Goal: Task Accomplishment & Management: Manage account settings

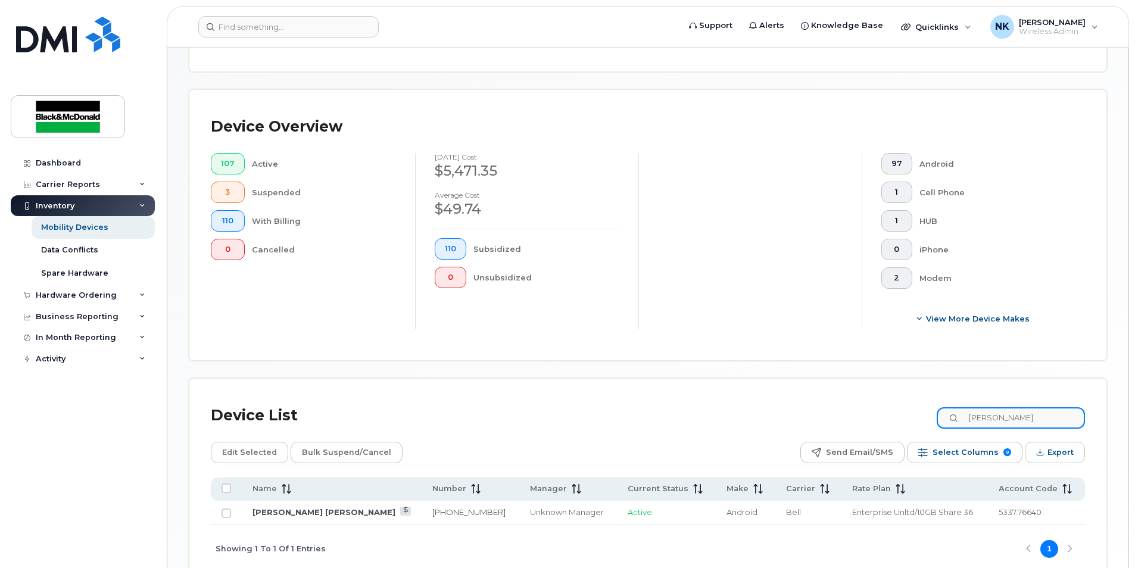
scroll to position [271, 0]
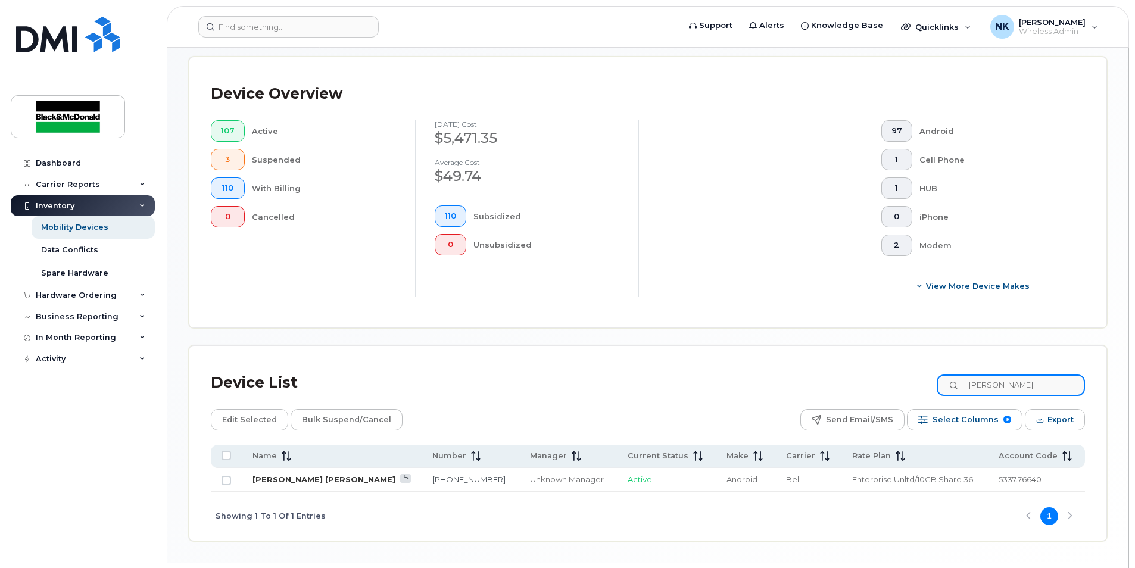
type input "connor"
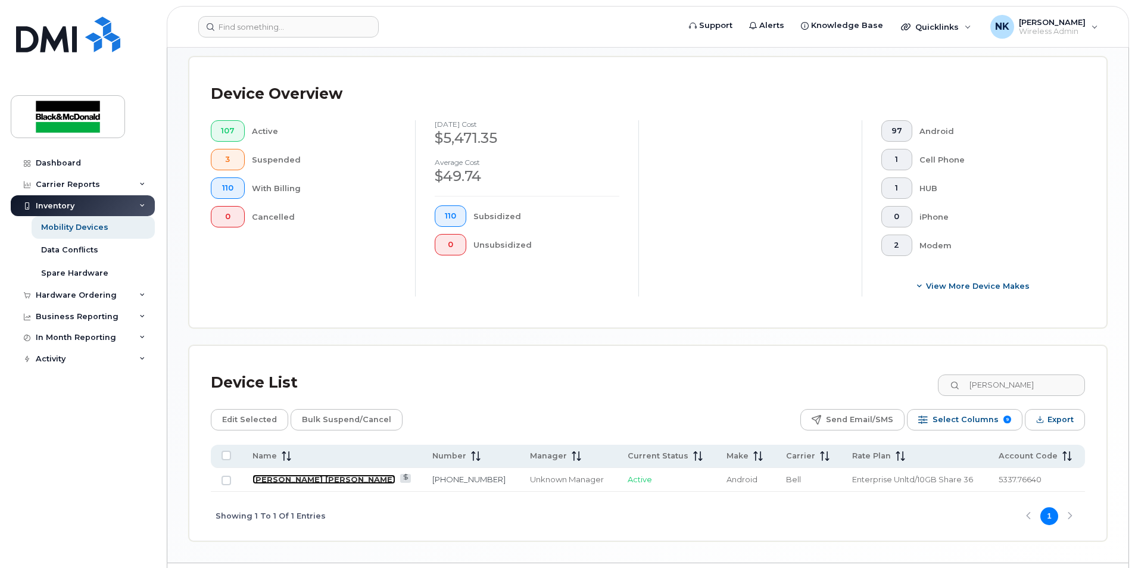
click at [294, 481] on link "[PERSON_NAME] [PERSON_NAME]" at bounding box center [324, 480] width 143 height 10
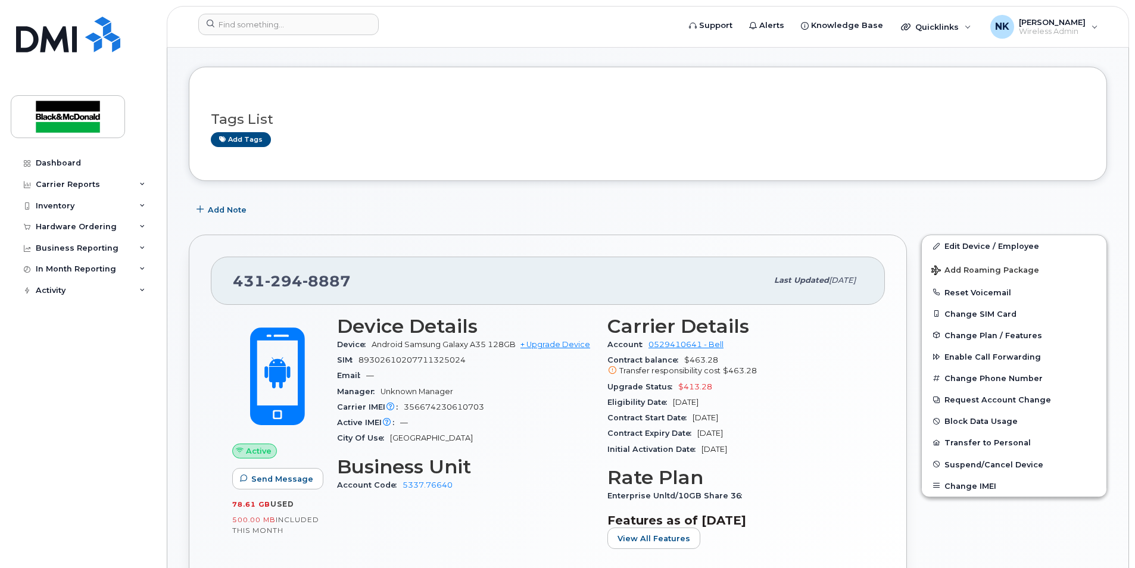
scroll to position [66, 0]
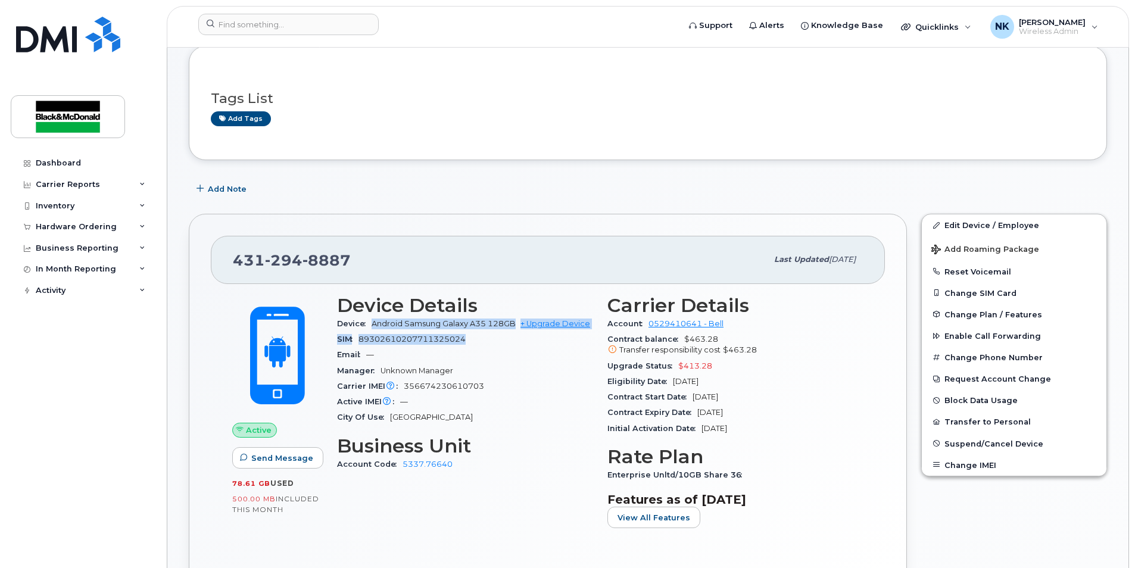
drag, startPoint x: 373, startPoint y: 325, endPoint x: 488, endPoint y: 347, distance: 117.7
click at [487, 347] on section "Device Details Device Android Samsung Galaxy A35 128GB + Upgrade Device SIM 893…" at bounding box center [465, 360] width 256 height 131
drag, startPoint x: 488, startPoint y: 347, endPoint x: 528, endPoint y: 355, distance: 40.1
click at [526, 347] on div "SIM 89302610207711325024" at bounding box center [465, 339] width 256 height 15
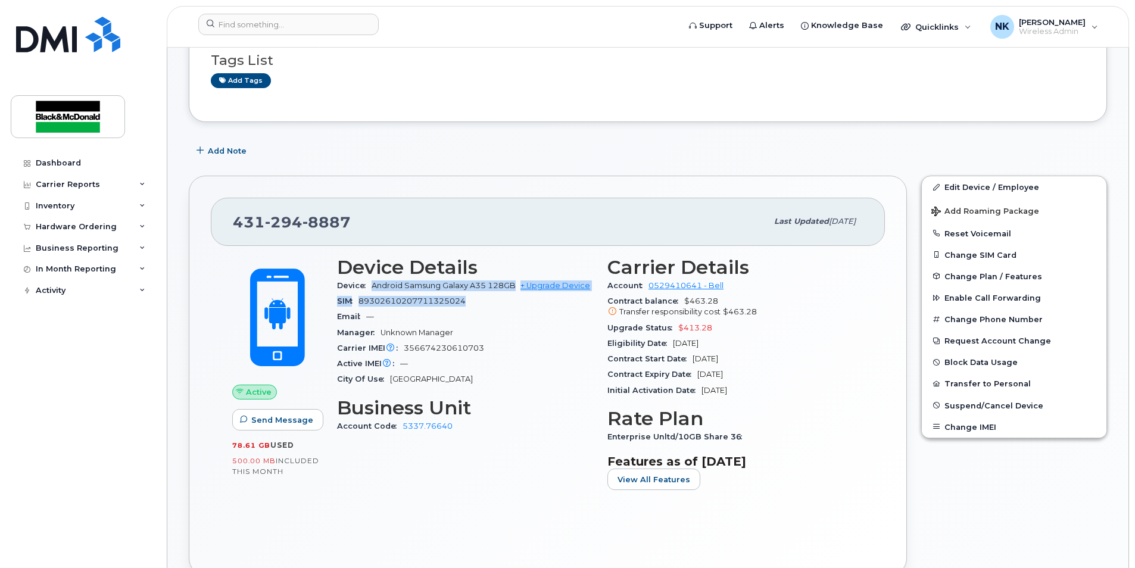
scroll to position [125, 0]
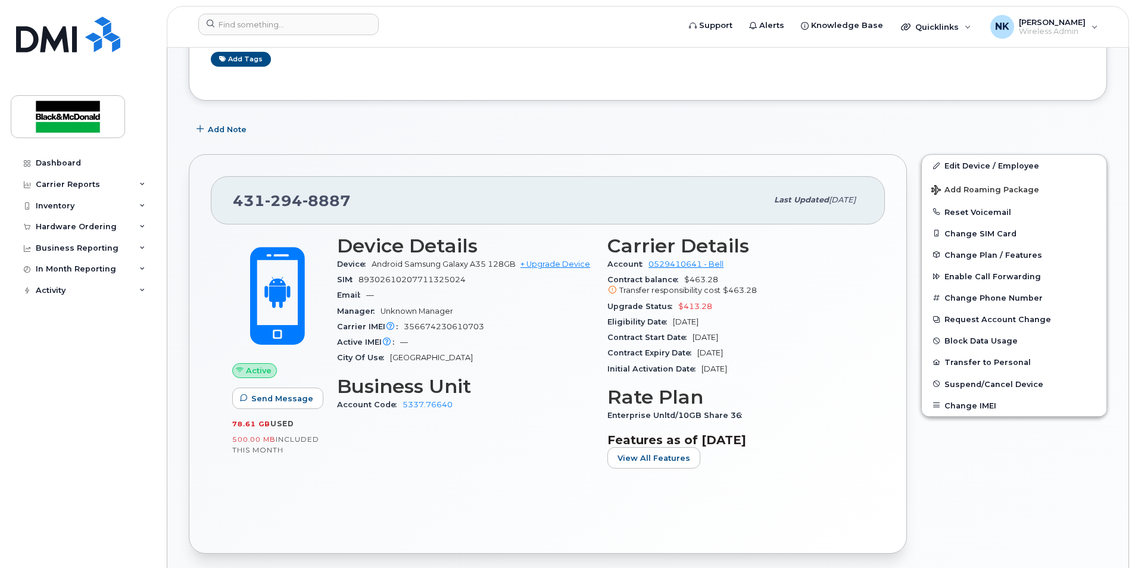
click at [560, 366] on div "City Of Use Winnipeg" at bounding box center [465, 357] width 256 height 15
click at [1071, 31] on span "Wireless Admin" at bounding box center [1052, 32] width 67 height 10
click at [736, 92] on div "Tags List Add tags" at bounding box center [648, 43] width 918 height 114
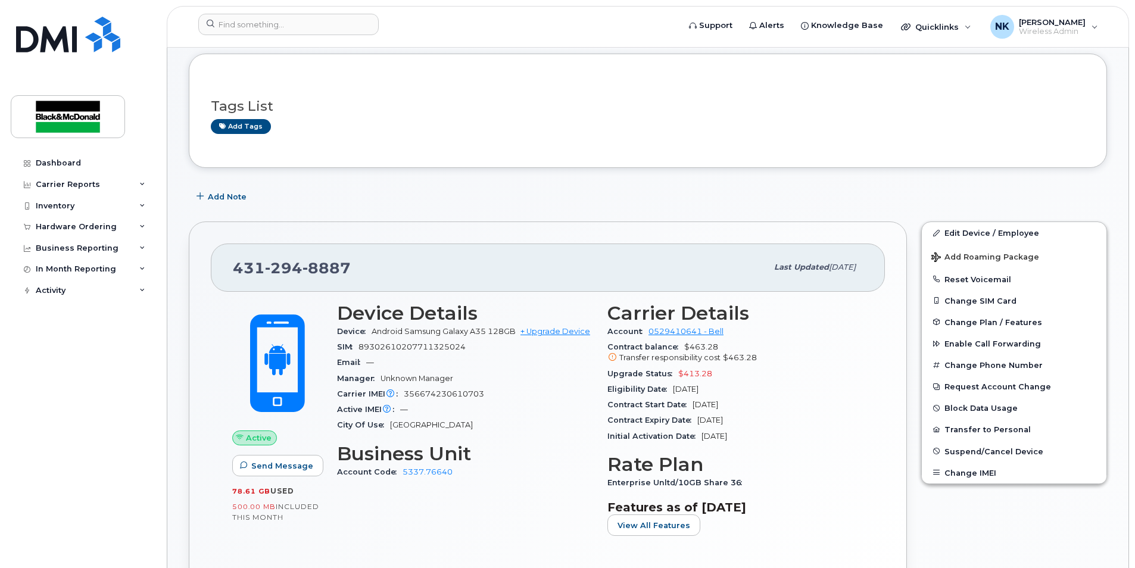
scroll to position [0, 0]
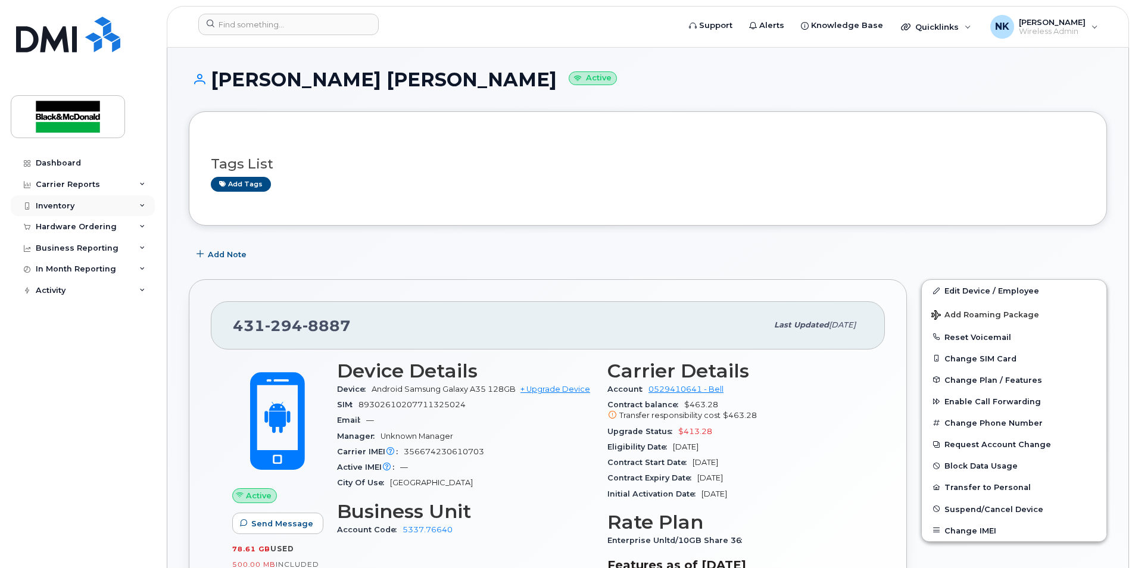
click at [43, 207] on div "Inventory" at bounding box center [55, 206] width 39 height 10
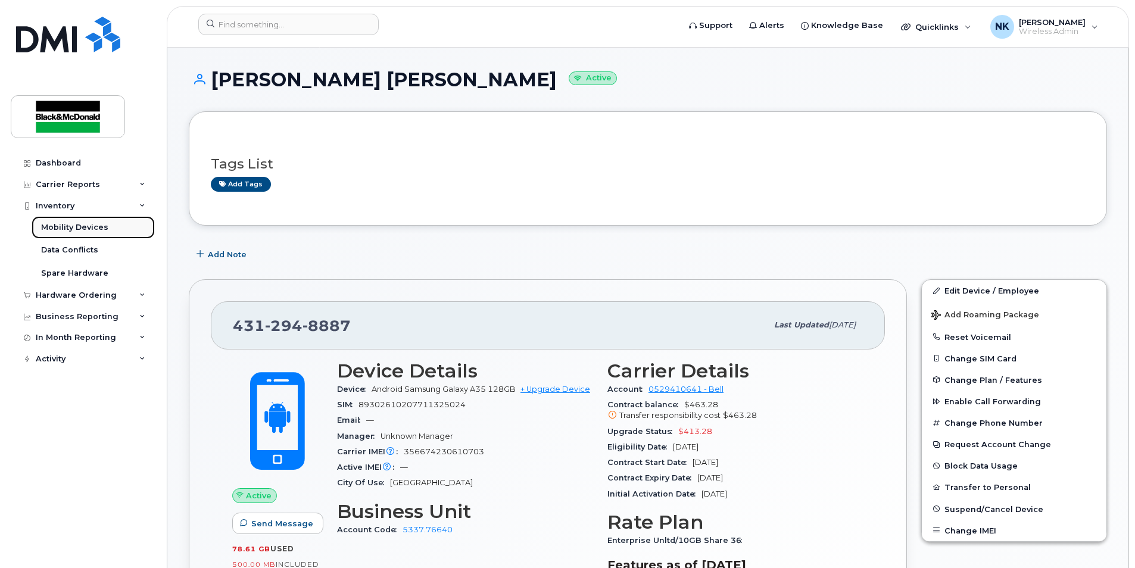
click at [70, 226] on div "Mobility Devices" at bounding box center [74, 227] width 67 height 11
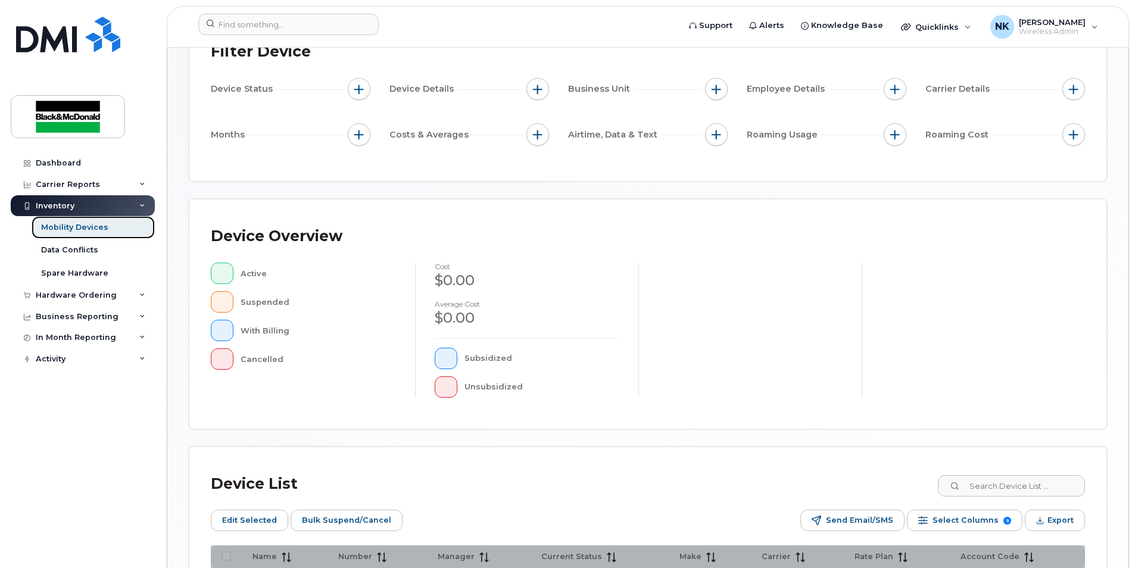
scroll to position [273, 0]
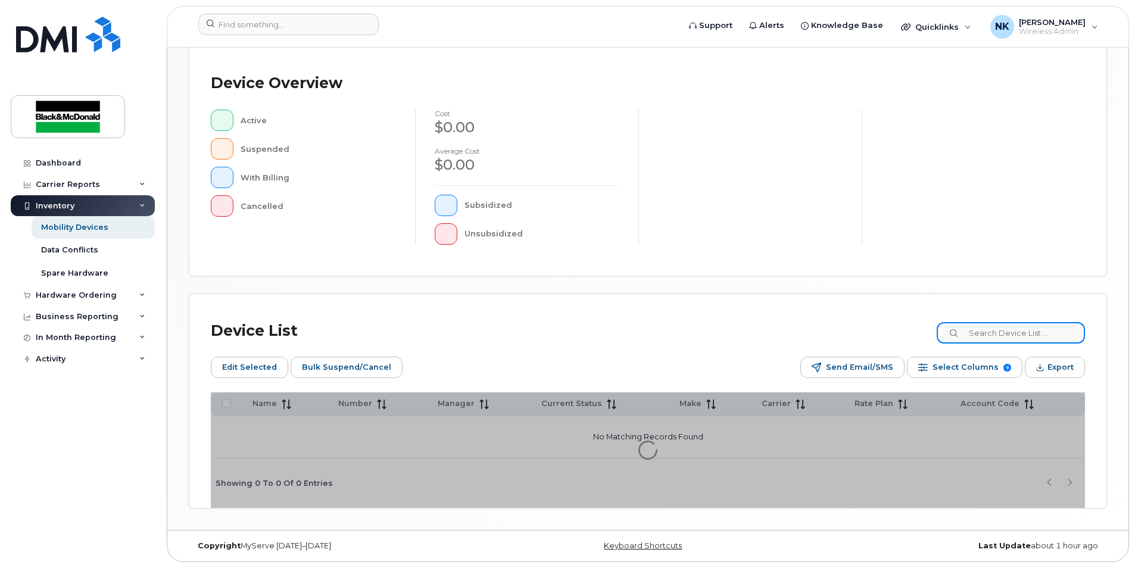
click at [1022, 328] on input at bounding box center [1011, 332] width 148 height 21
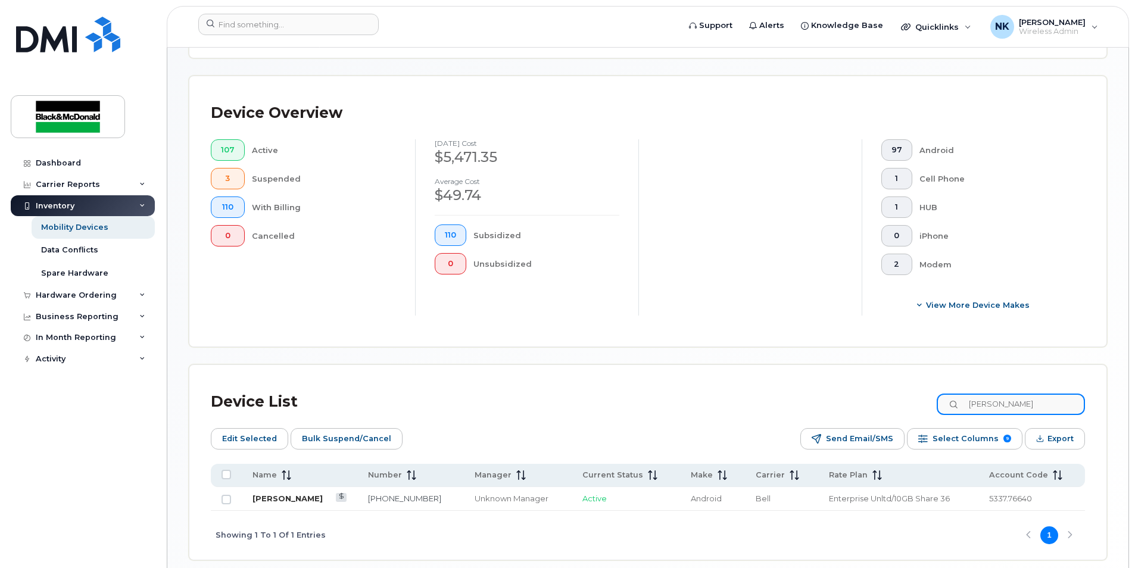
type input "troy"
click at [281, 500] on link "[PERSON_NAME]" at bounding box center [288, 499] width 70 height 10
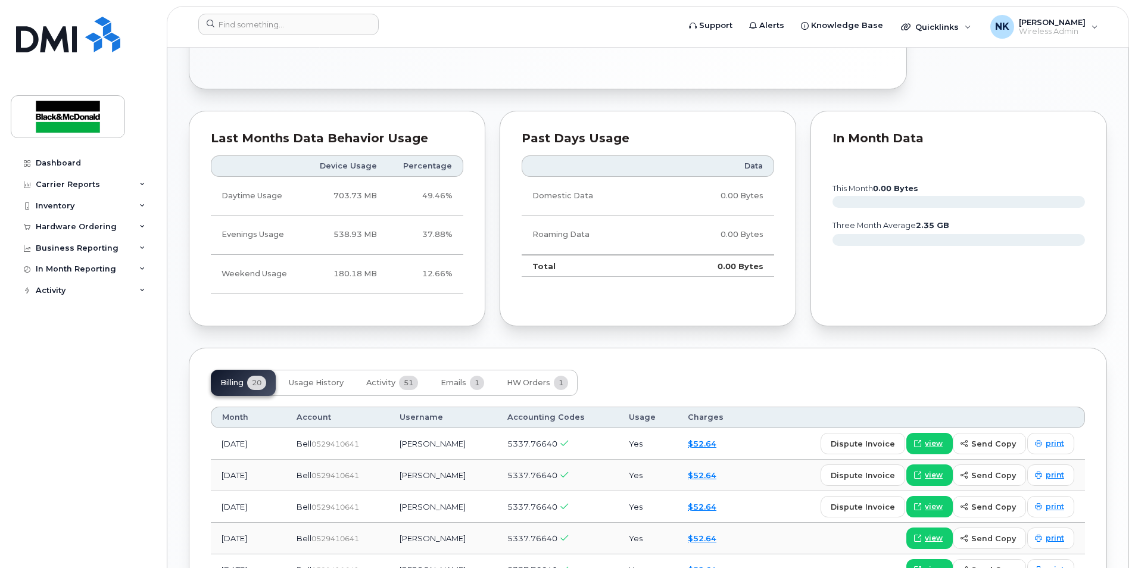
scroll to position [596, 0]
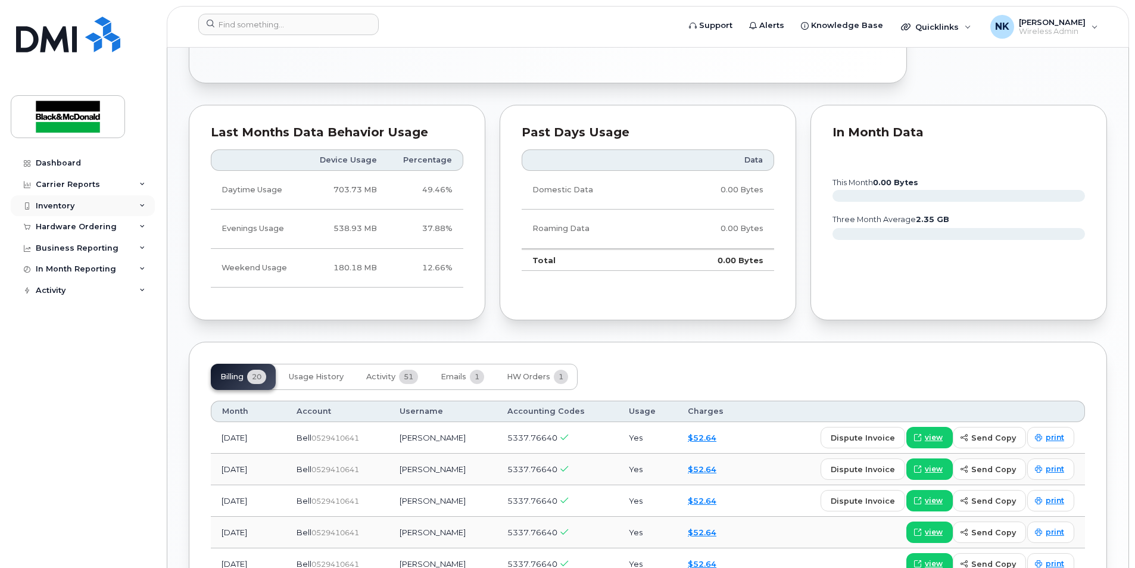
click at [63, 200] on div "Inventory" at bounding box center [83, 205] width 144 height 21
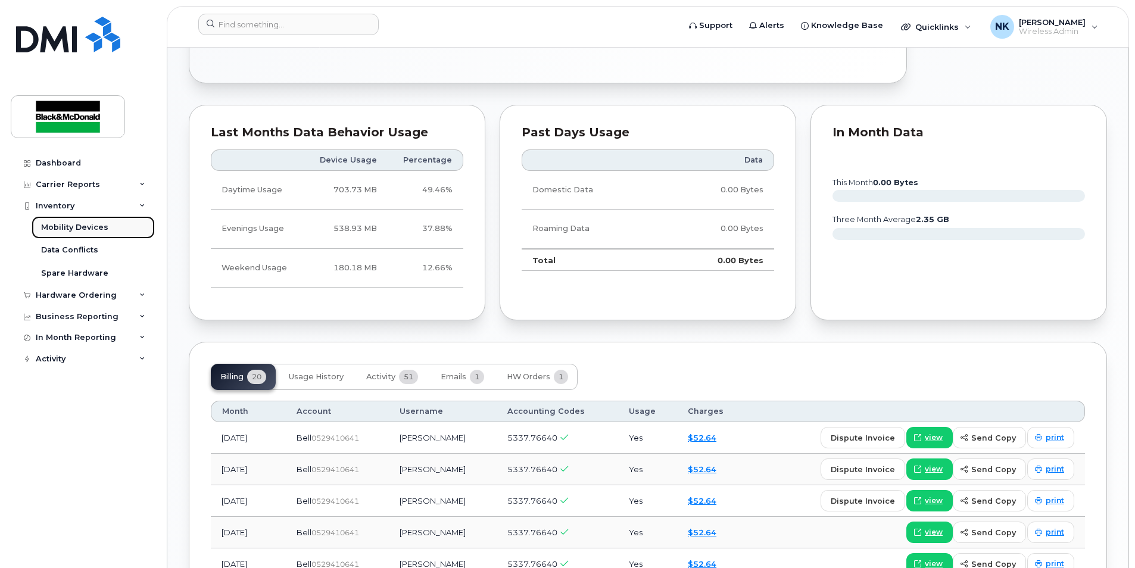
click at [70, 223] on div "Mobility Devices" at bounding box center [74, 227] width 67 height 11
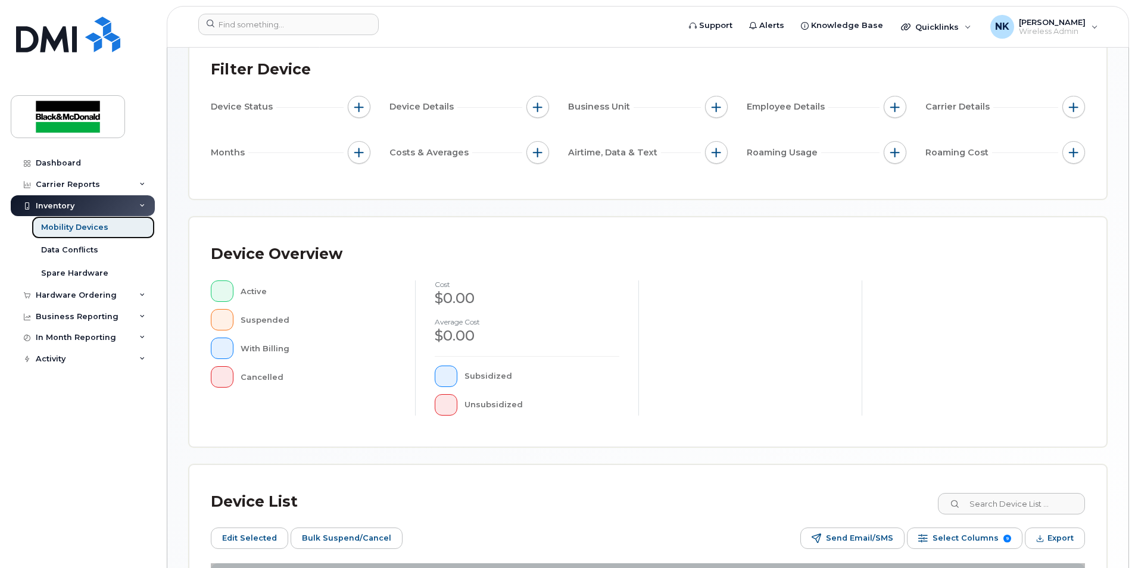
scroll to position [273, 0]
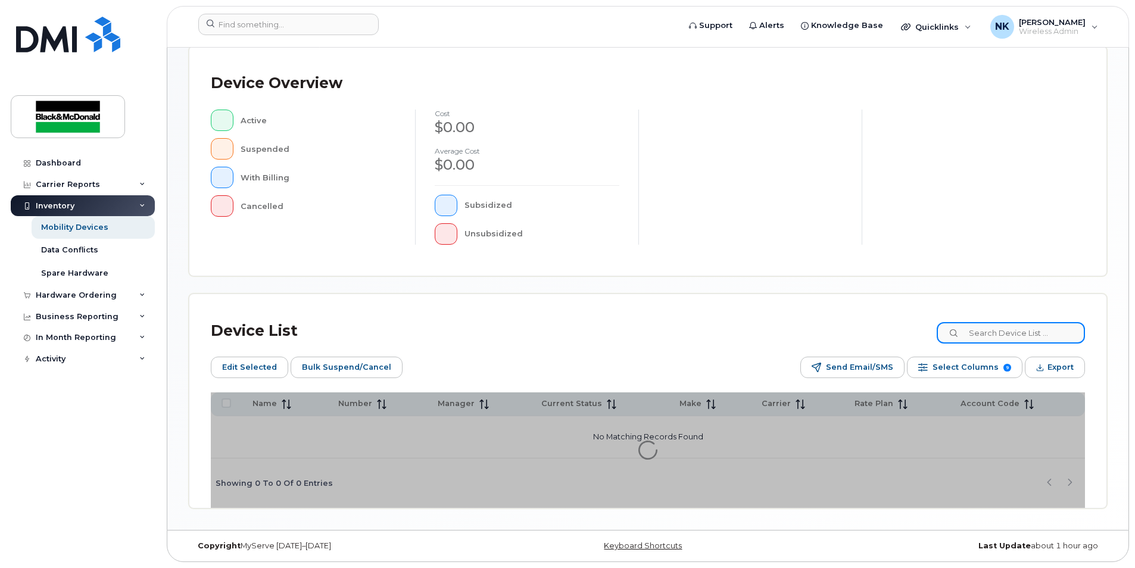
click at [1006, 334] on input at bounding box center [1011, 332] width 148 height 21
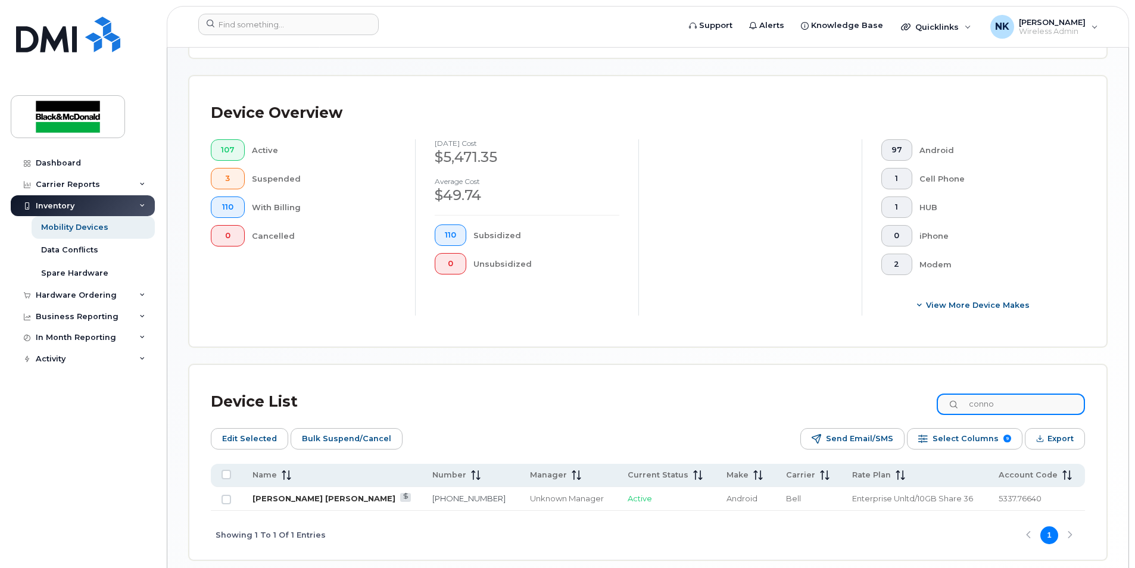
type input "conno"
click at [286, 501] on link "[PERSON_NAME] [PERSON_NAME]" at bounding box center [324, 499] width 143 height 10
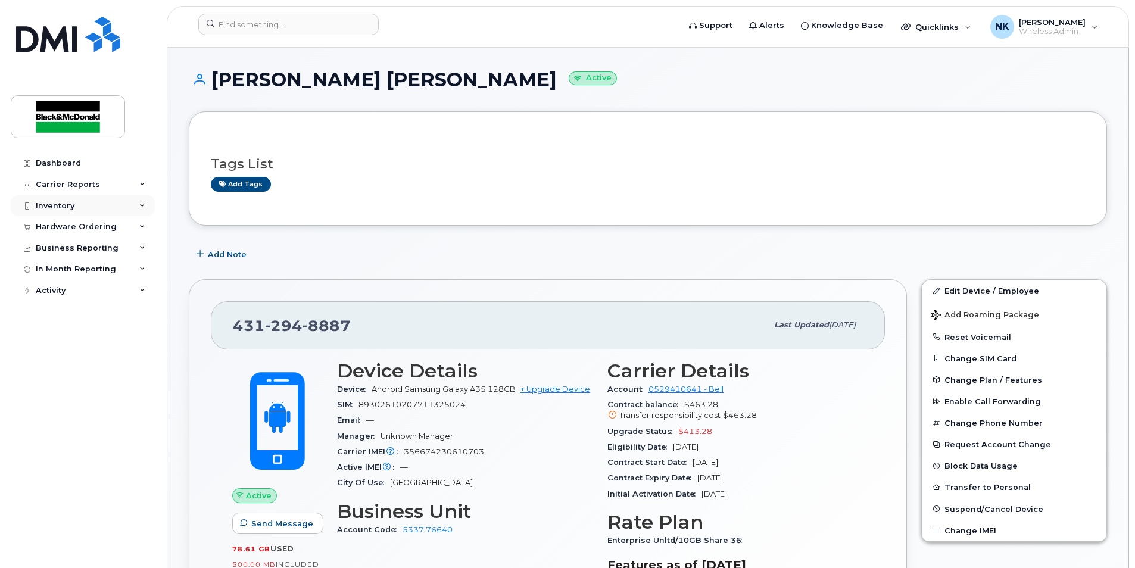
click at [69, 202] on div "Inventory" at bounding box center [55, 206] width 39 height 10
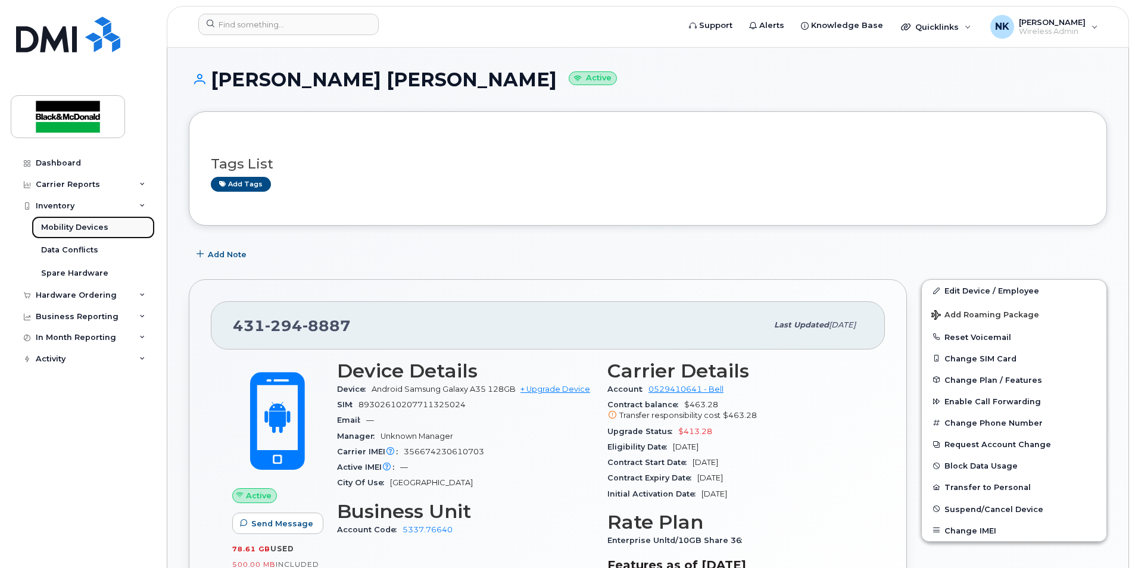
click at [79, 229] on div "Mobility Devices" at bounding box center [74, 227] width 67 height 11
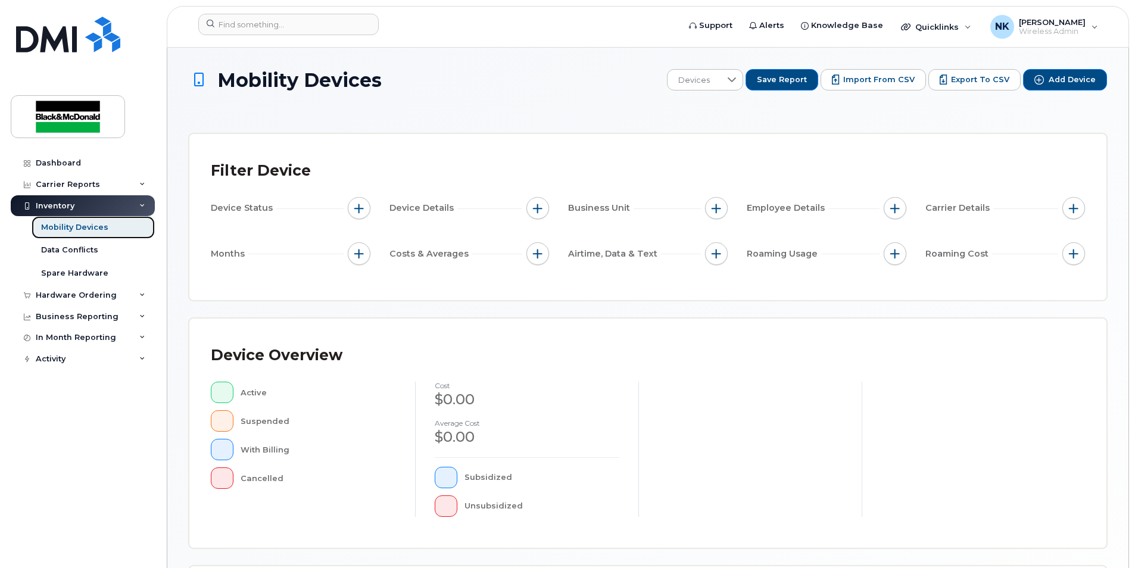
click at [77, 228] on div "Mobility Devices" at bounding box center [74, 227] width 67 height 11
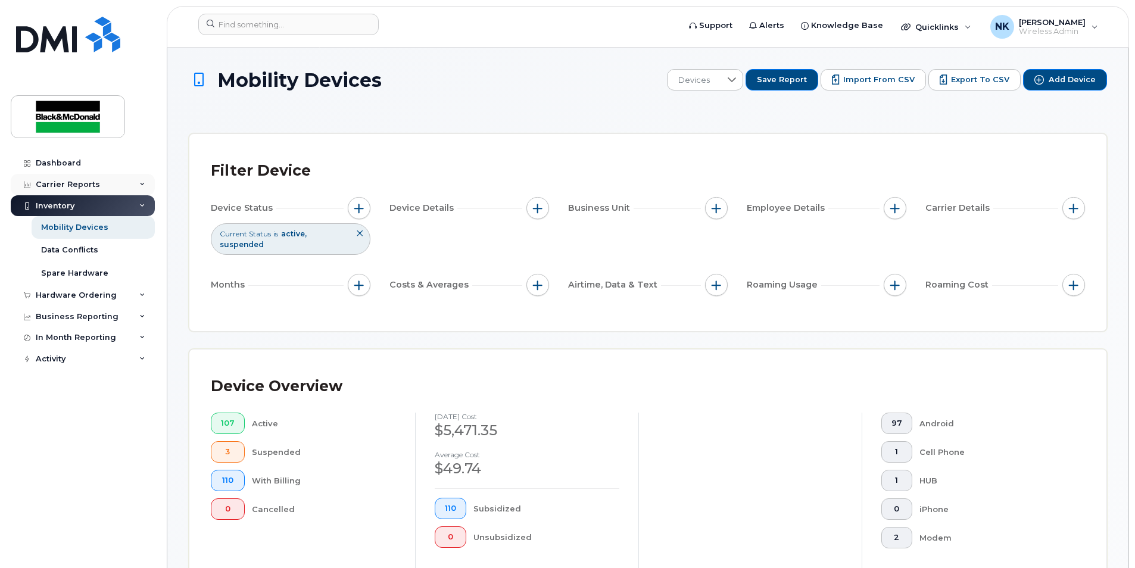
click at [85, 183] on div "Carrier Reports" at bounding box center [68, 185] width 64 height 10
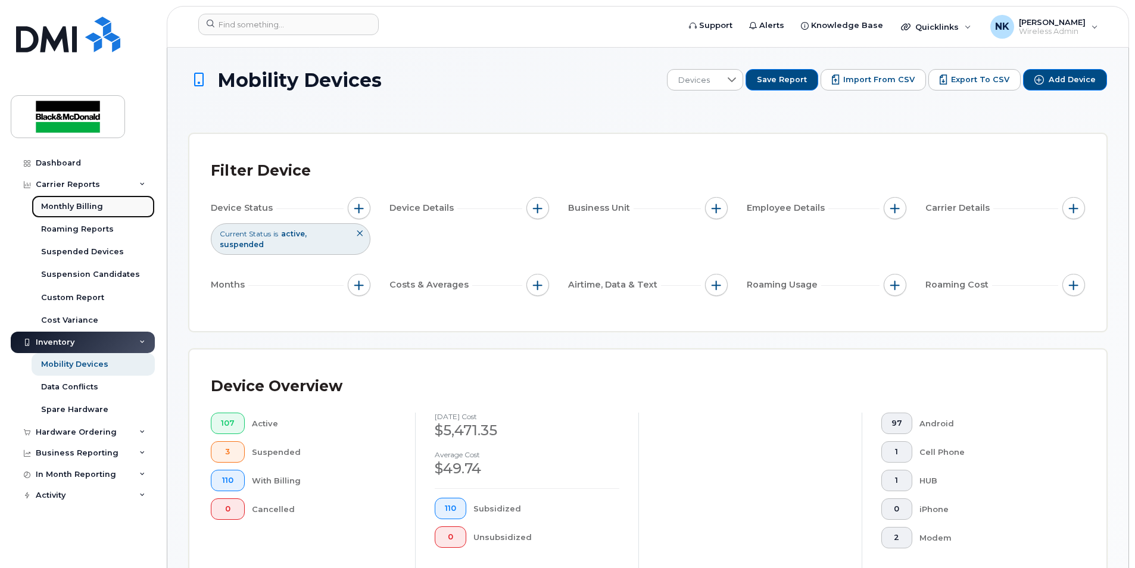
click at [78, 200] on link "Monthly Billing" at bounding box center [93, 206] width 123 height 23
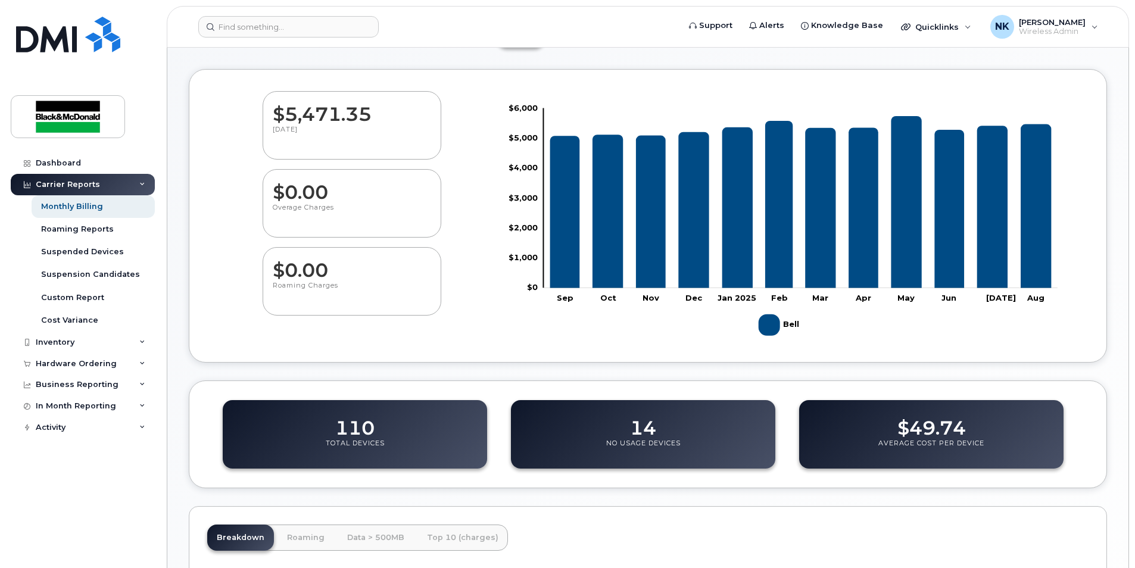
scroll to position [298, 0]
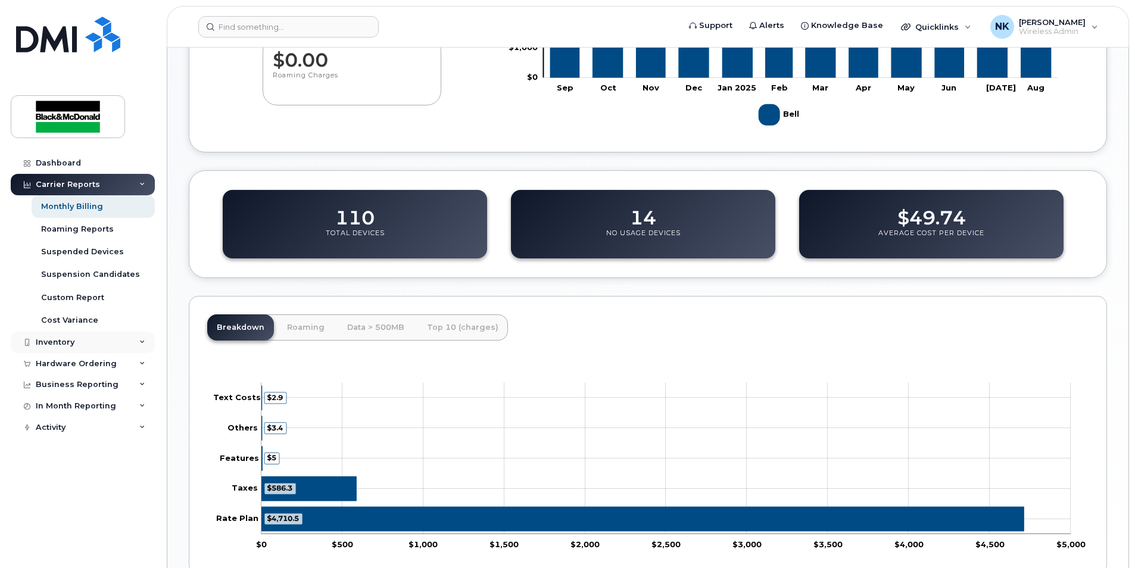
click at [64, 345] on div "Inventory" at bounding box center [55, 343] width 39 height 10
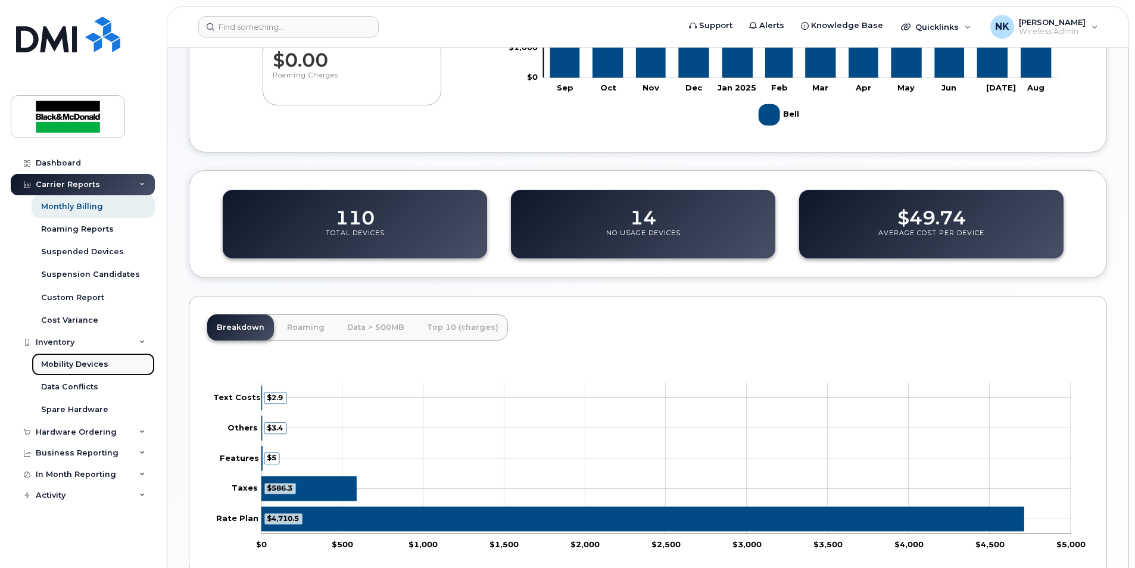
click at [62, 364] on div "Mobility Devices" at bounding box center [74, 364] width 67 height 11
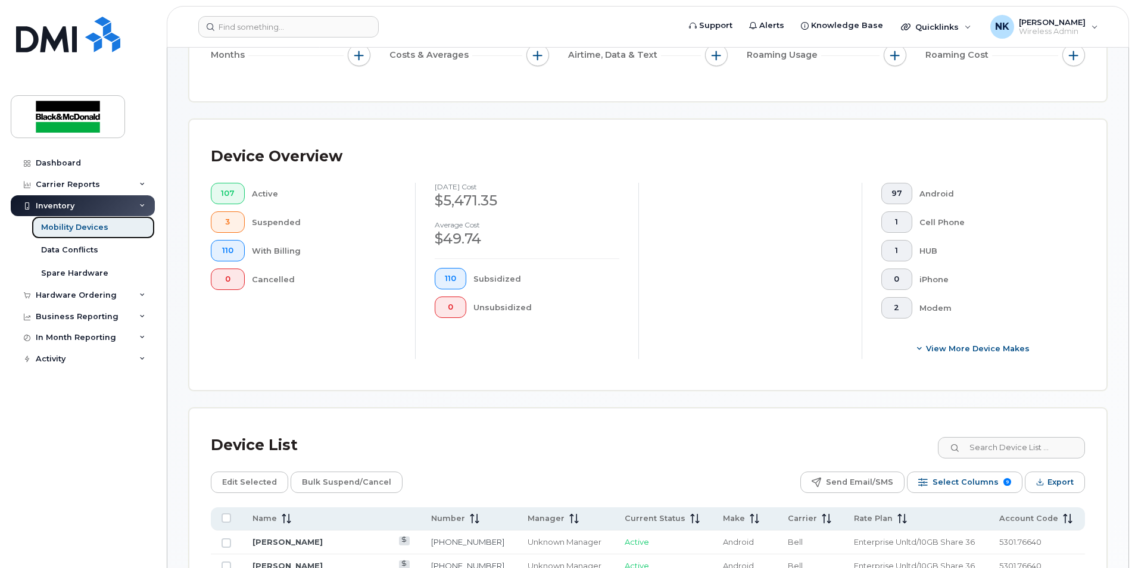
scroll to position [119, 0]
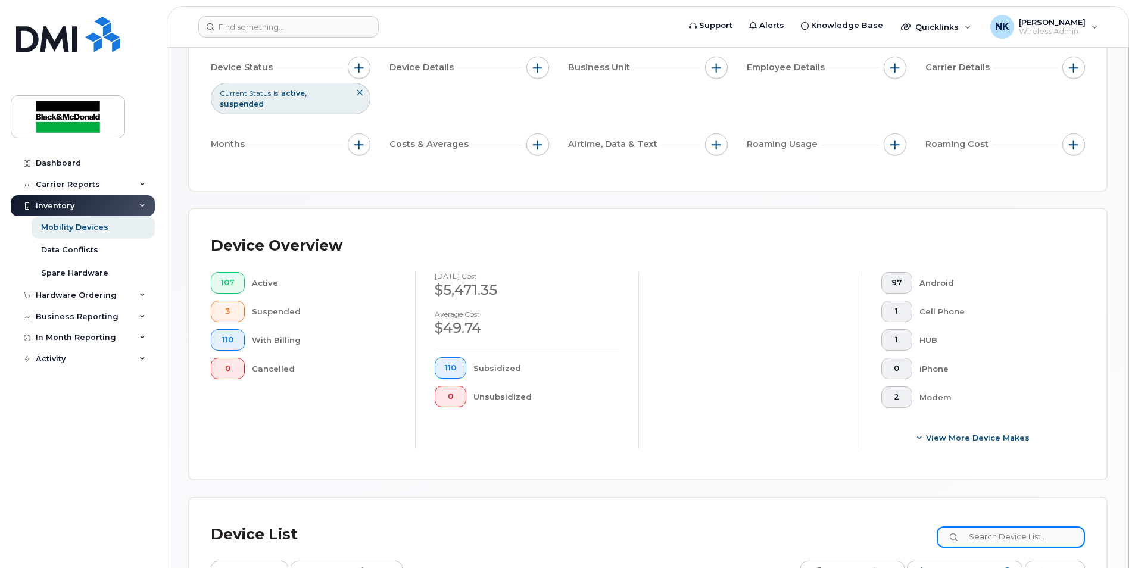
click at [1012, 543] on input at bounding box center [1011, 536] width 148 height 21
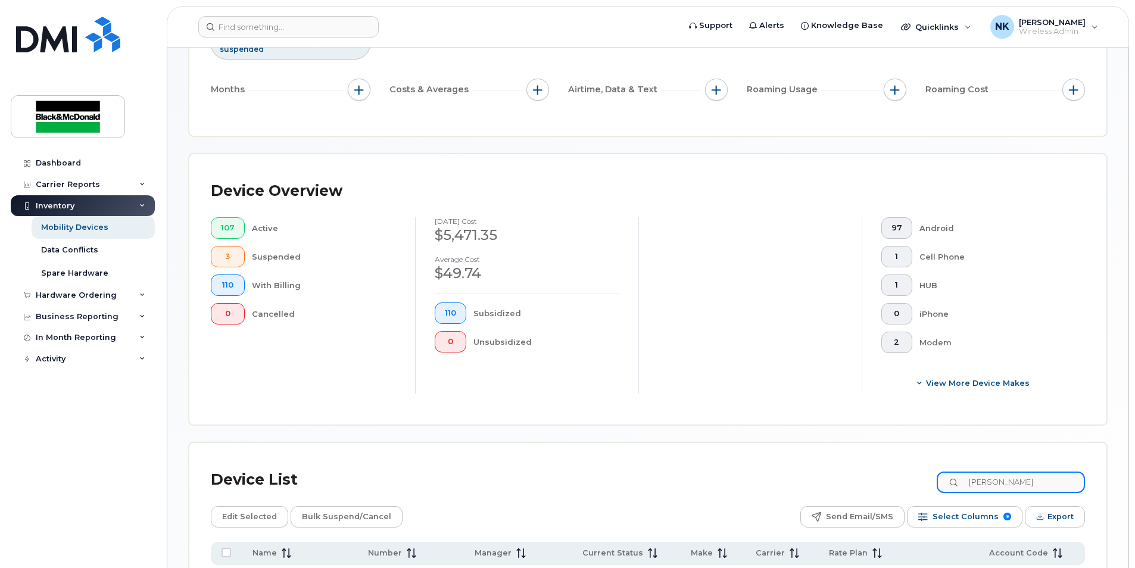
scroll to position [238, 0]
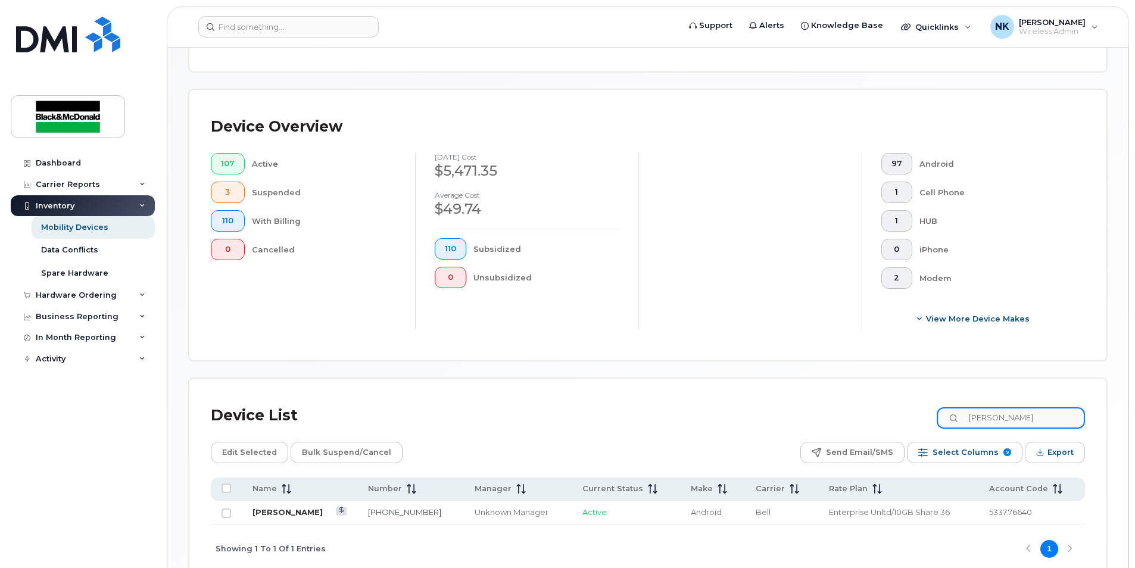
type input "[PERSON_NAME]"
click at [270, 517] on link "[PERSON_NAME]" at bounding box center [288, 512] width 70 height 10
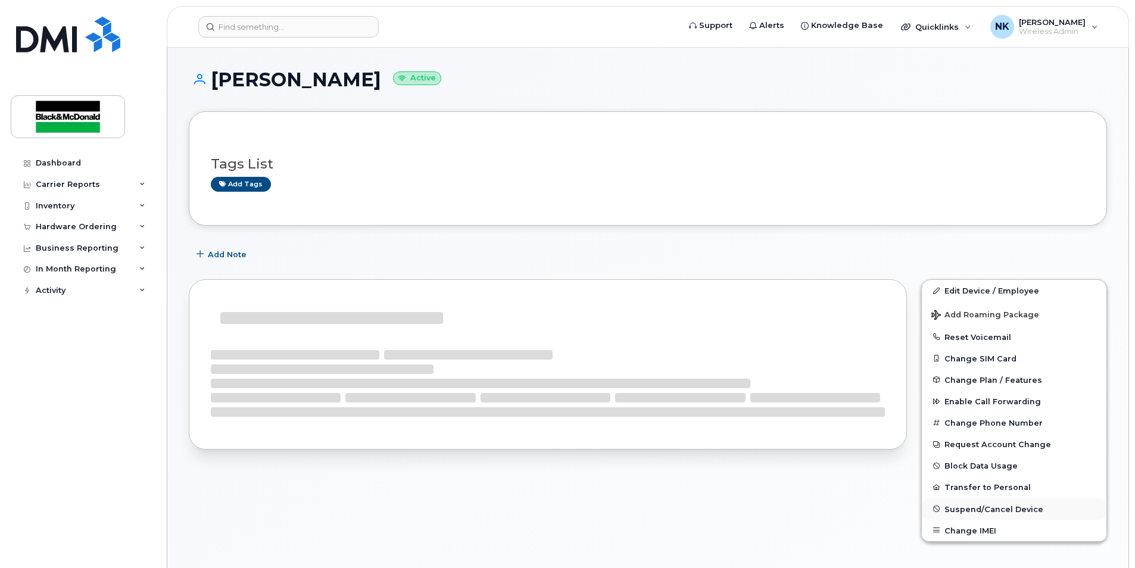
click at [1002, 513] on span "Suspend/Cancel Device" at bounding box center [994, 508] width 99 height 9
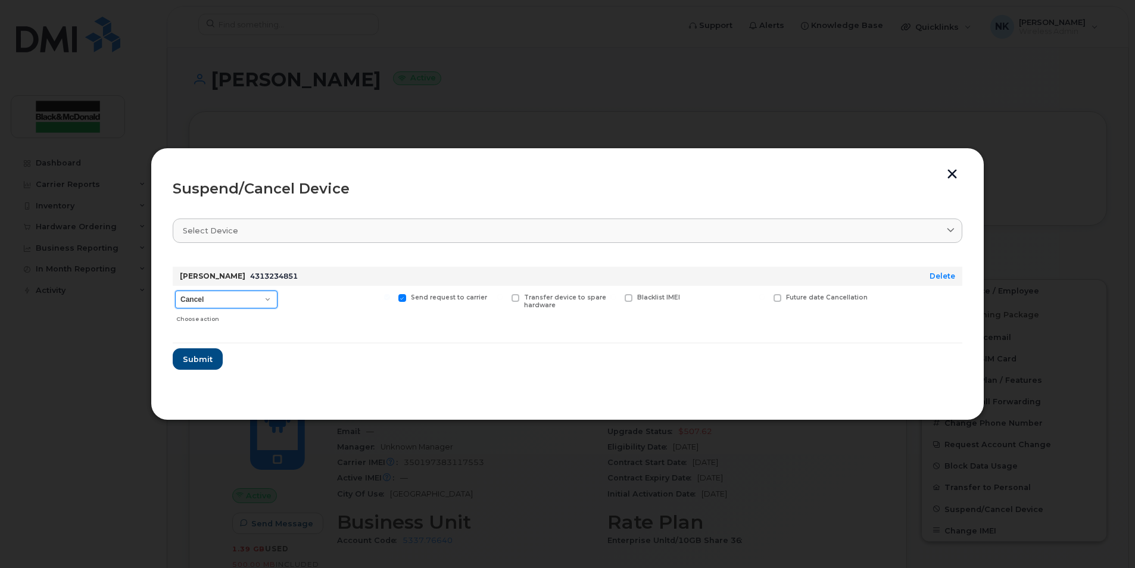
click at [261, 302] on select "Cancel Suspend - Extend Suspension Suspend - Reduced Rate Suspend - Full Rate S…" at bounding box center [226, 300] width 102 height 18
click at [356, 273] on div "[PERSON_NAME] 4313234851" at bounding box center [536, 276] width 718 height 19
click at [260, 297] on select "Cancel Suspend - Extend Suspension Suspend - Reduced Rate Suspend - Full Rate S…" at bounding box center [226, 300] width 102 height 18
select select "[object Object]"
click at [175, 291] on select "Cancel Suspend - Extend Suspension Suspend - Reduced Rate Suspend - Full Rate S…" at bounding box center [226, 300] width 102 height 18
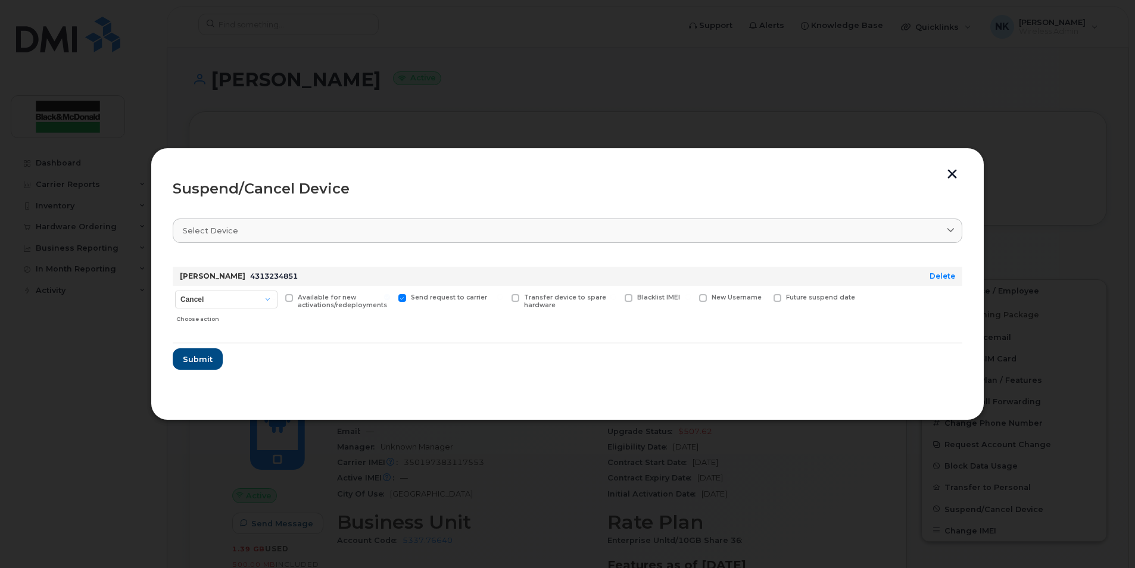
click at [342, 360] on form "[PERSON_NAME] 4313234851 Delete Cancel Suspend - Extend Suspension Suspend - Re…" at bounding box center [568, 313] width 790 height 113
click at [251, 294] on select "Cancel Suspend - Extend Suspension Suspend - Reduced Rate Suspend - Full Rate S…" at bounding box center [226, 300] width 102 height 18
click at [349, 359] on form "[PERSON_NAME] 4313234851 Delete Cancel Suspend - Extend Suspension Suspend - Re…" at bounding box center [568, 313] width 790 height 113
click at [194, 363] on span "Submit" at bounding box center [197, 359] width 30 height 11
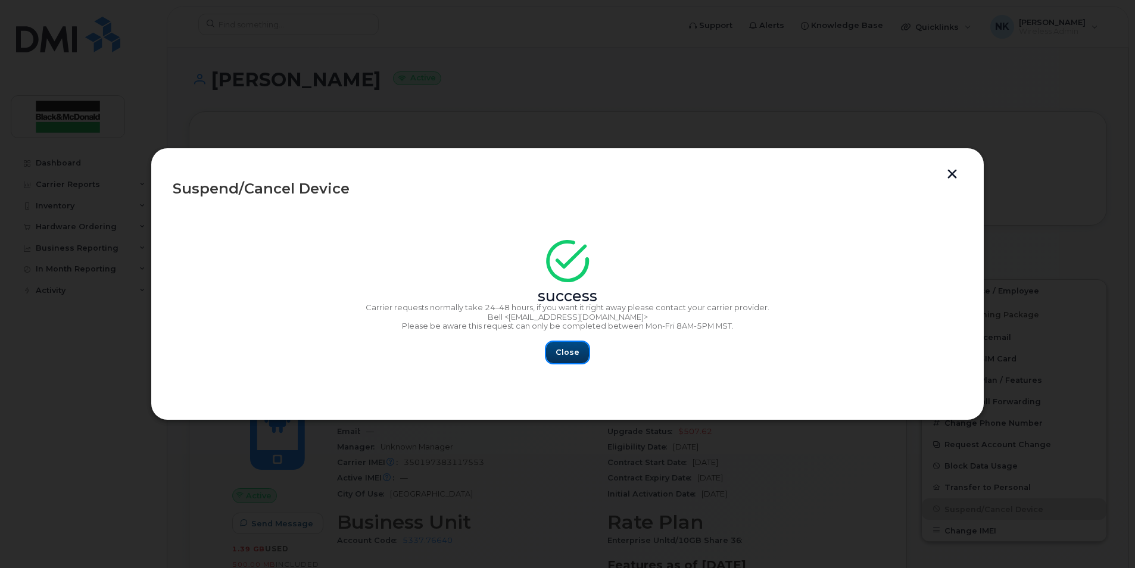
click at [556, 359] on button "Close" at bounding box center [567, 352] width 43 height 21
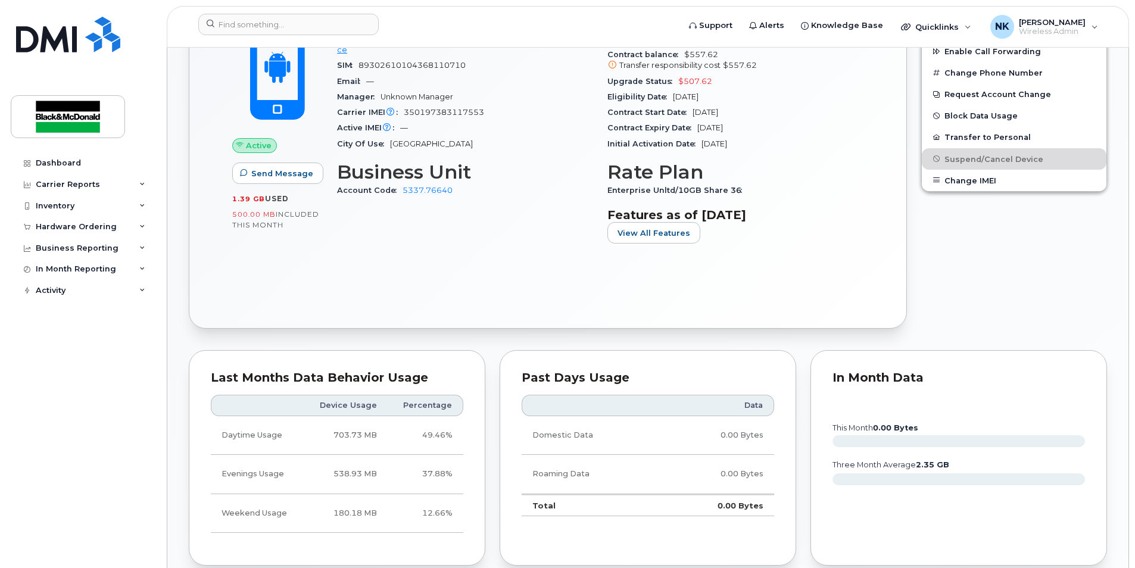
scroll to position [54, 0]
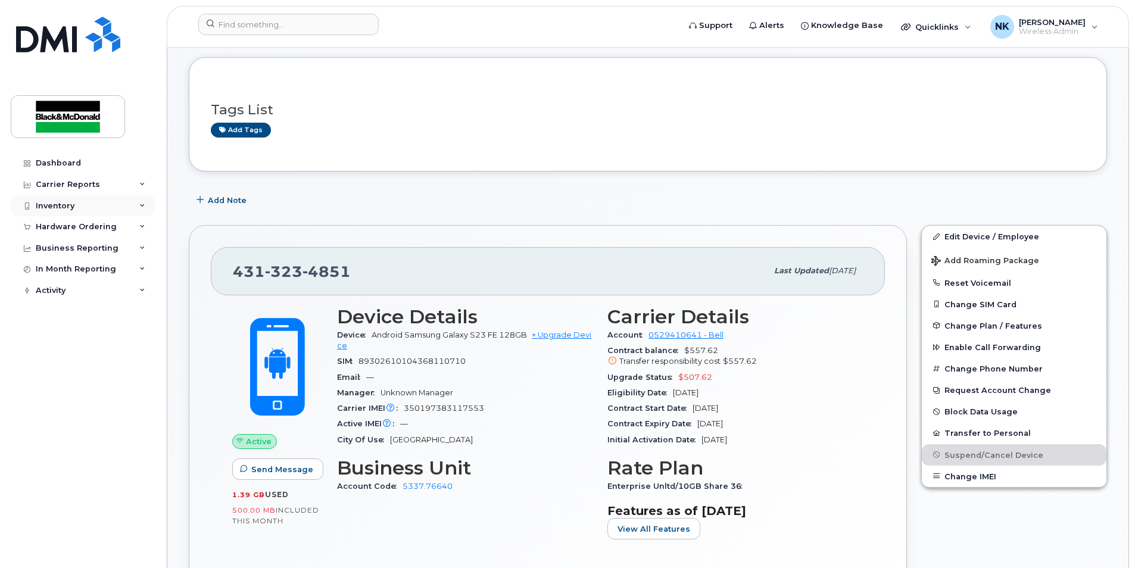
click at [51, 204] on div "Inventory" at bounding box center [55, 206] width 39 height 10
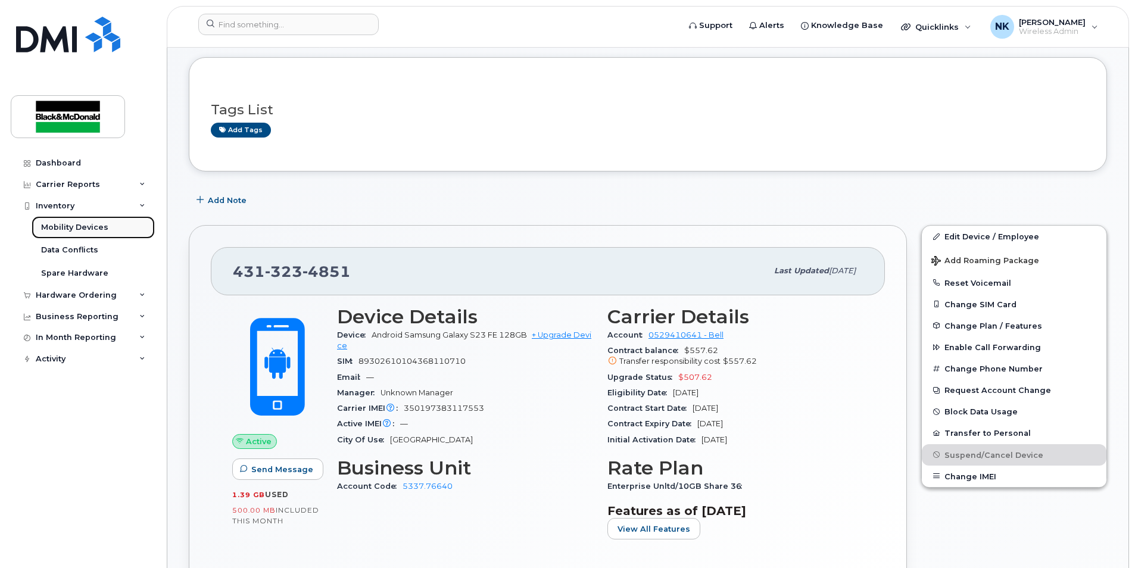
click at [49, 220] on link "Mobility Devices" at bounding box center [93, 227] width 123 height 23
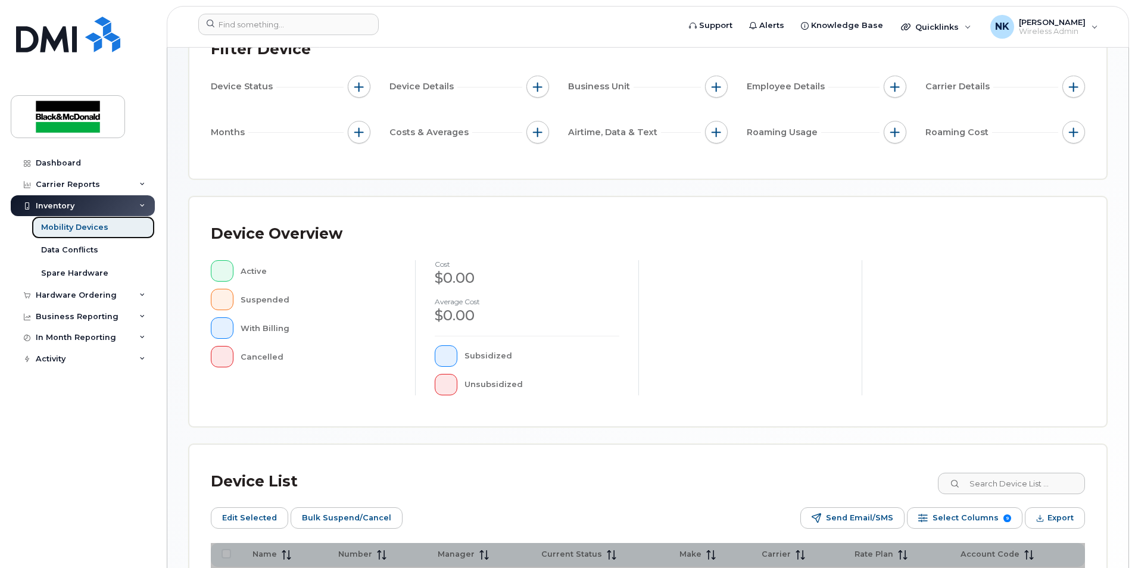
scroll to position [238, 0]
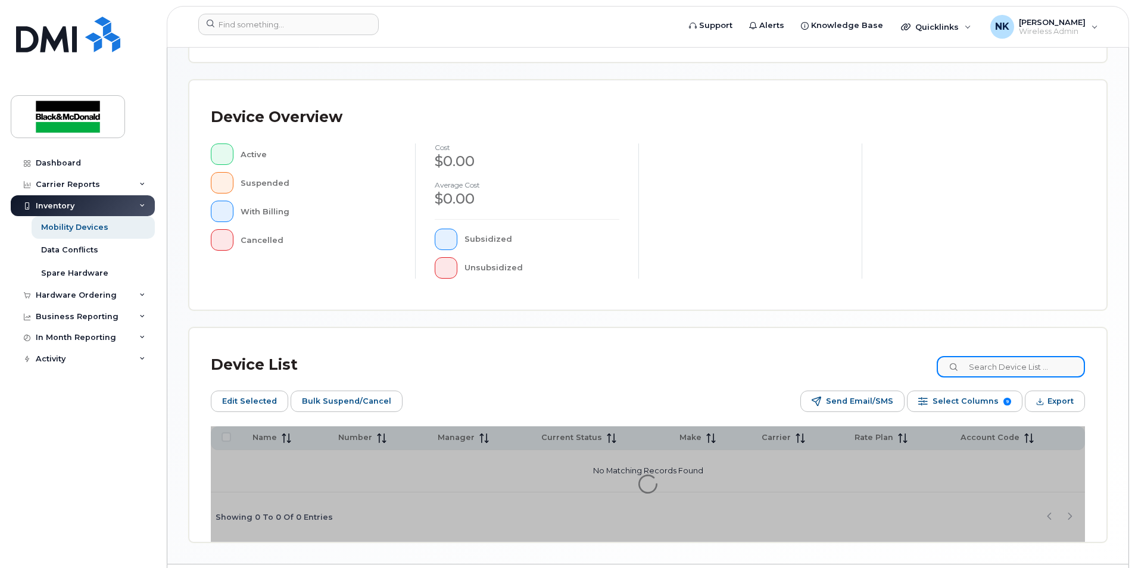
click at [988, 365] on input at bounding box center [1011, 366] width 148 height 21
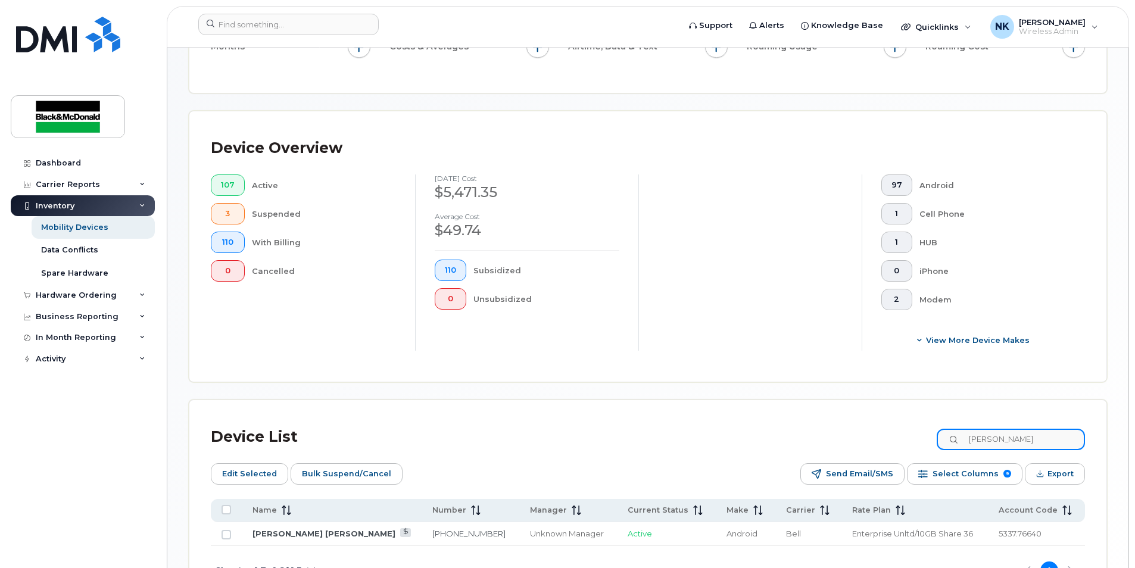
scroll to position [272, 0]
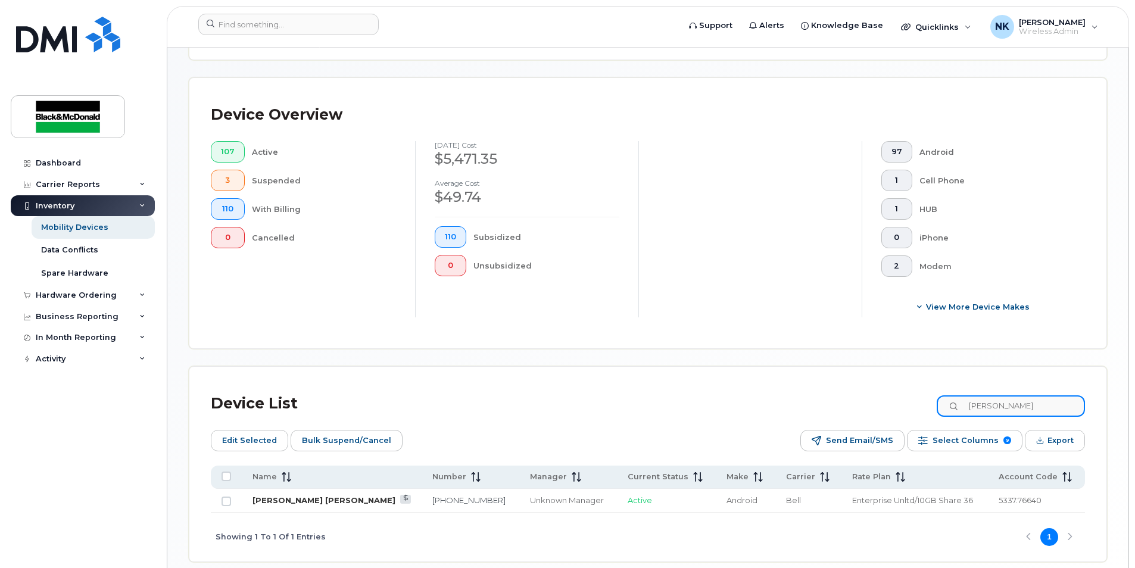
type input "connor"
click at [297, 501] on link "[PERSON_NAME] [PERSON_NAME]" at bounding box center [324, 501] width 143 height 10
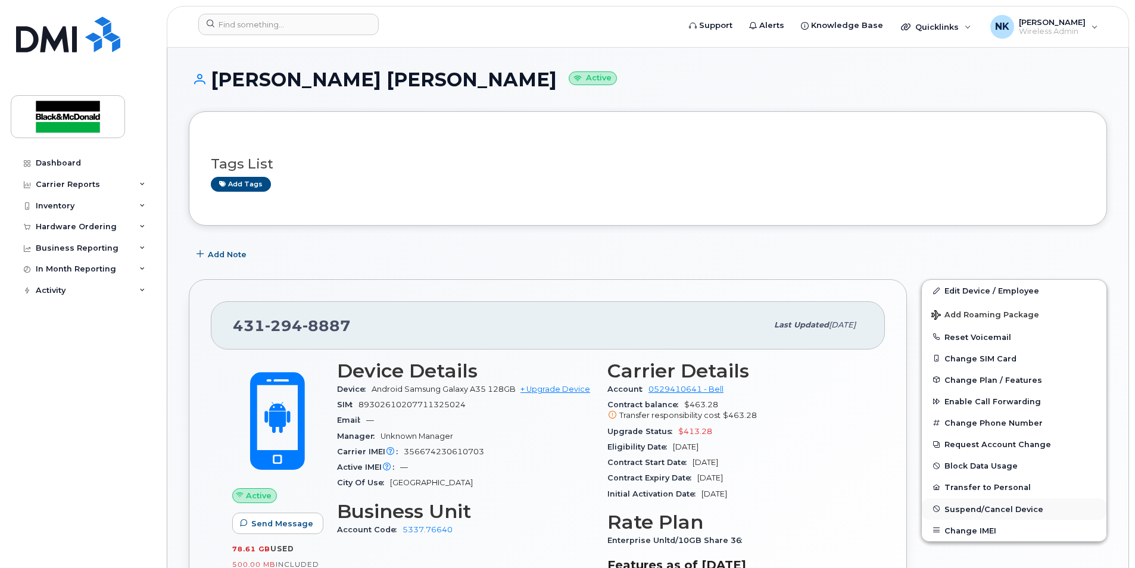
click at [967, 513] on span "Suspend/Cancel Device" at bounding box center [994, 508] width 99 height 9
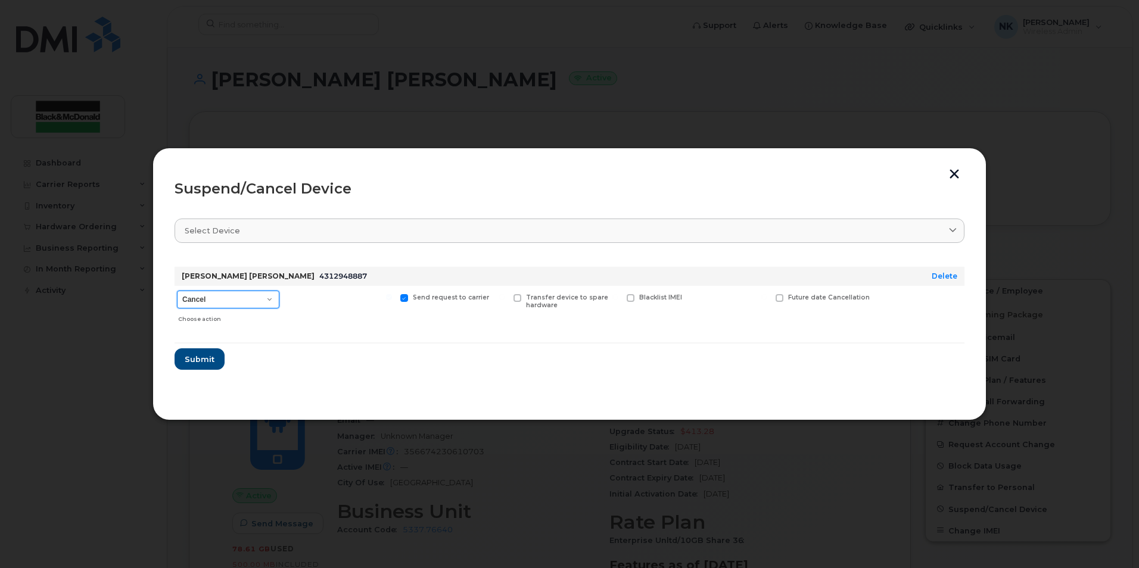
click at [201, 299] on select "Cancel Suspend - Extend Suspension Suspend - Reduced Rate Suspend - Full Rate S…" at bounding box center [228, 300] width 102 height 18
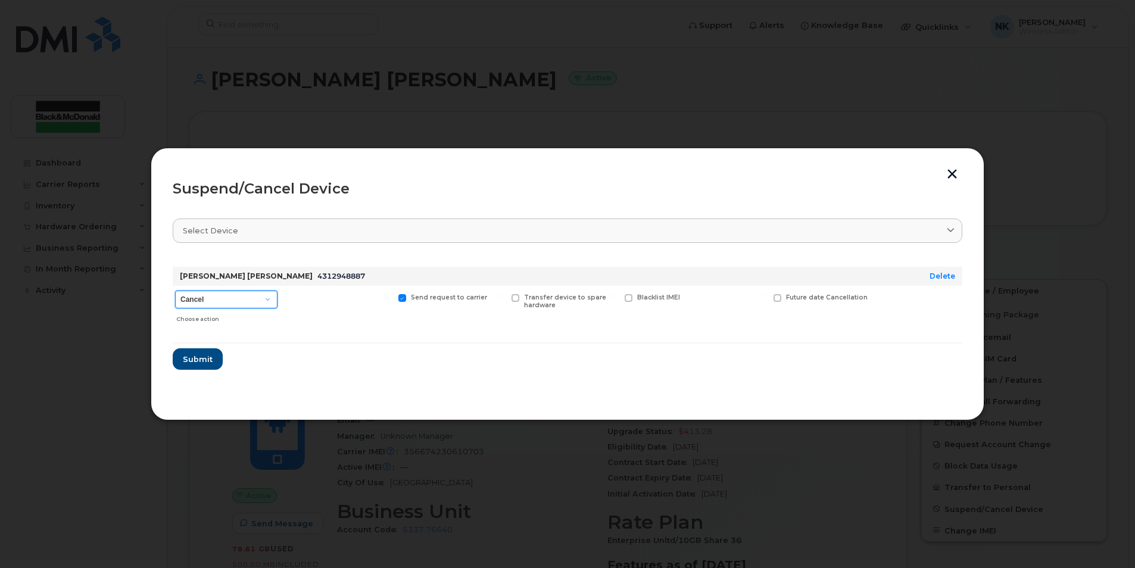
select select "[object Object]"
click at [175, 291] on select "Cancel Suspend - Extend Suspension Suspend - Reduced Rate Suspend - Full Rate S…" at bounding box center [226, 300] width 102 height 18
click at [202, 354] on span "Submit" at bounding box center [197, 359] width 30 height 11
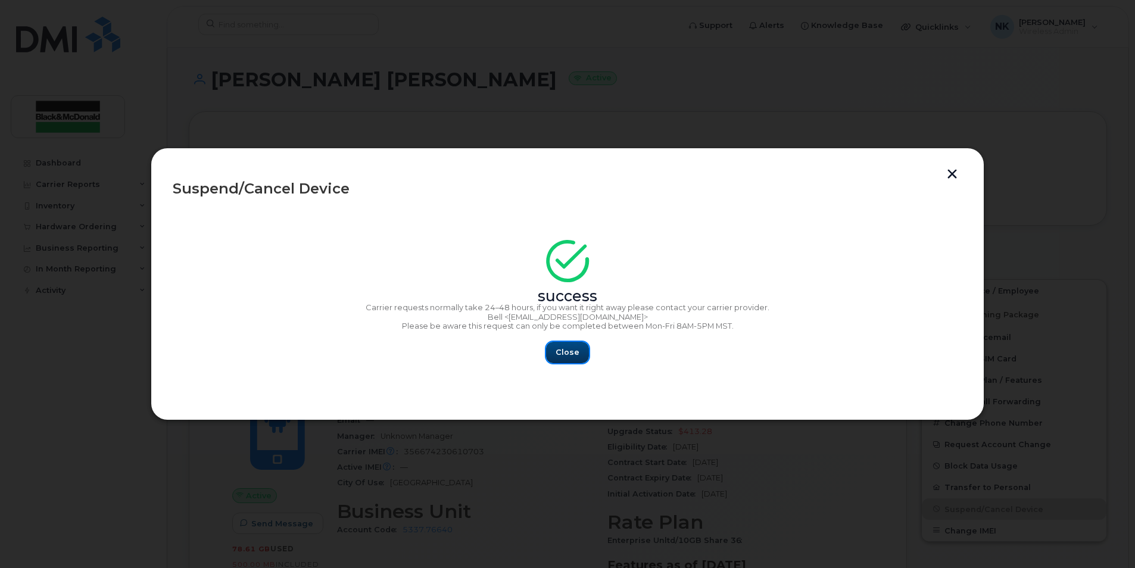
click at [573, 354] on span "Close" at bounding box center [568, 352] width 24 height 11
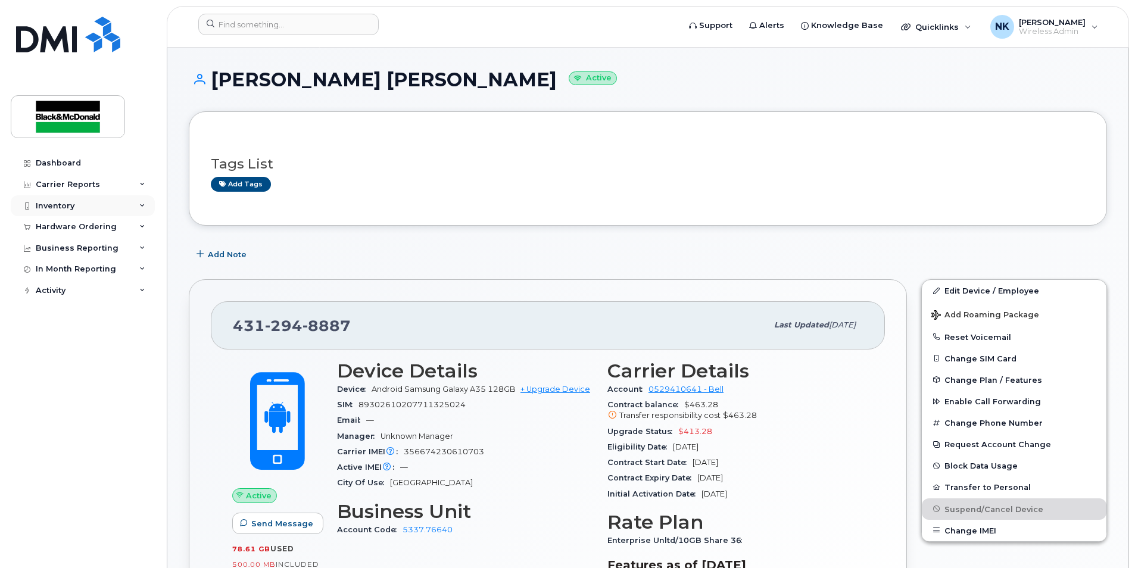
click at [68, 203] on div "Inventory" at bounding box center [55, 206] width 39 height 10
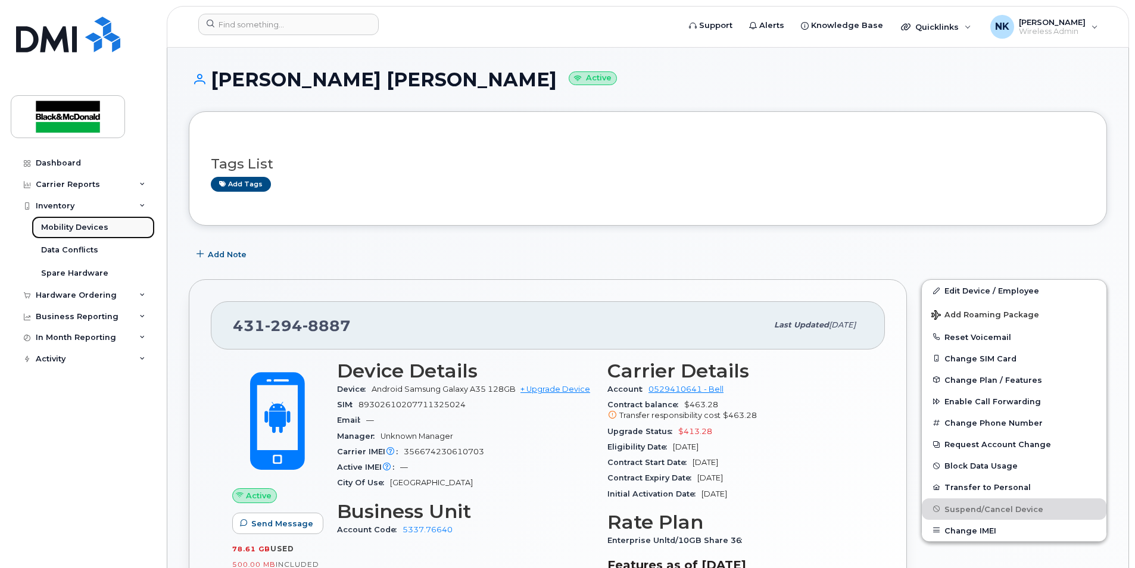
click at [61, 227] on div "Mobility Devices" at bounding box center [74, 227] width 67 height 11
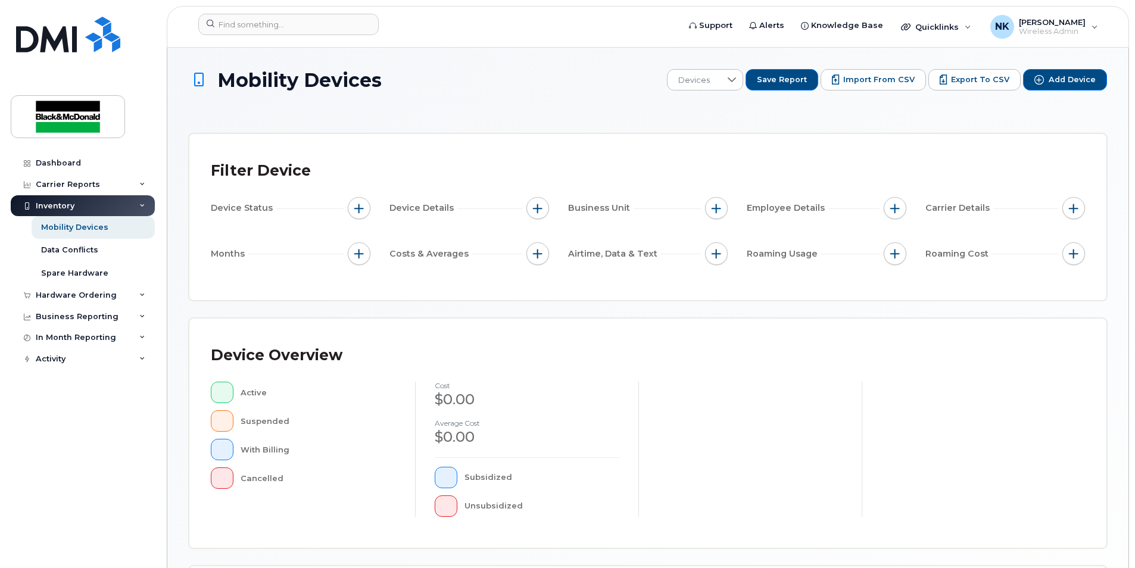
click at [82, 213] on div "Inventory" at bounding box center [83, 205] width 144 height 21
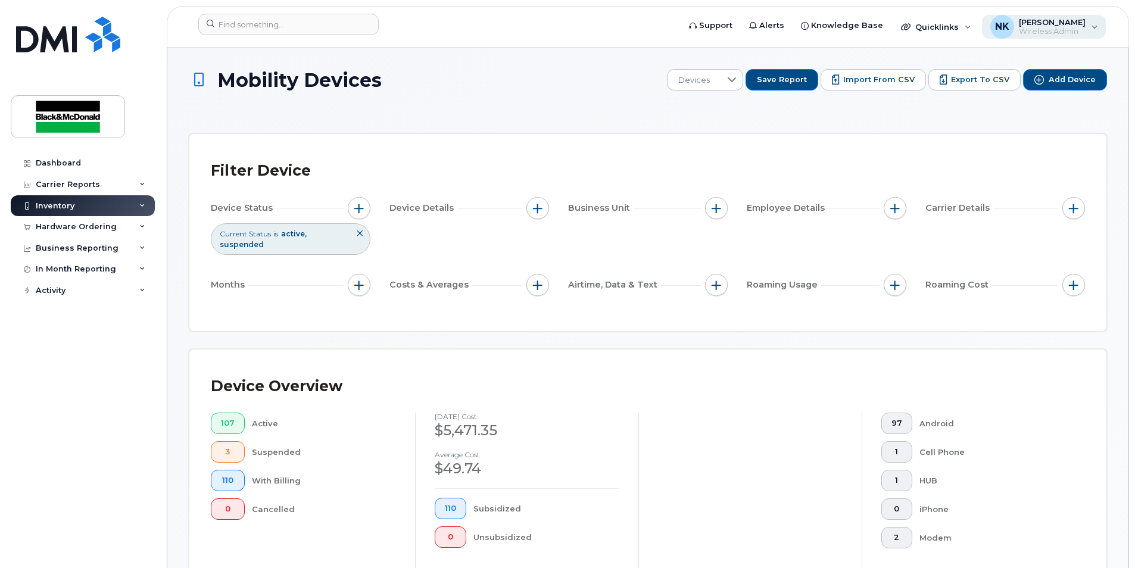
click at [1073, 32] on span "Wireless Admin" at bounding box center [1052, 32] width 67 height 10
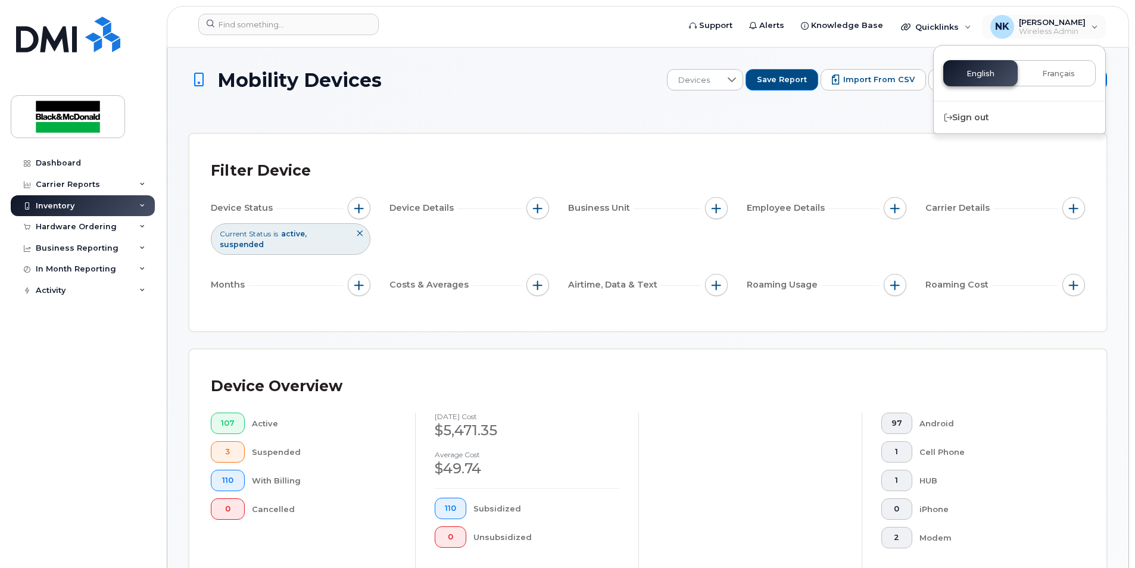
drag, startPoint x: 977, startPoint y: 115, endPoint x: 623, endPoint y: 41, distance: 362.0
click at [977, 114] on div "Sign out" at bounding box center [1020, 118] width 172 height 22
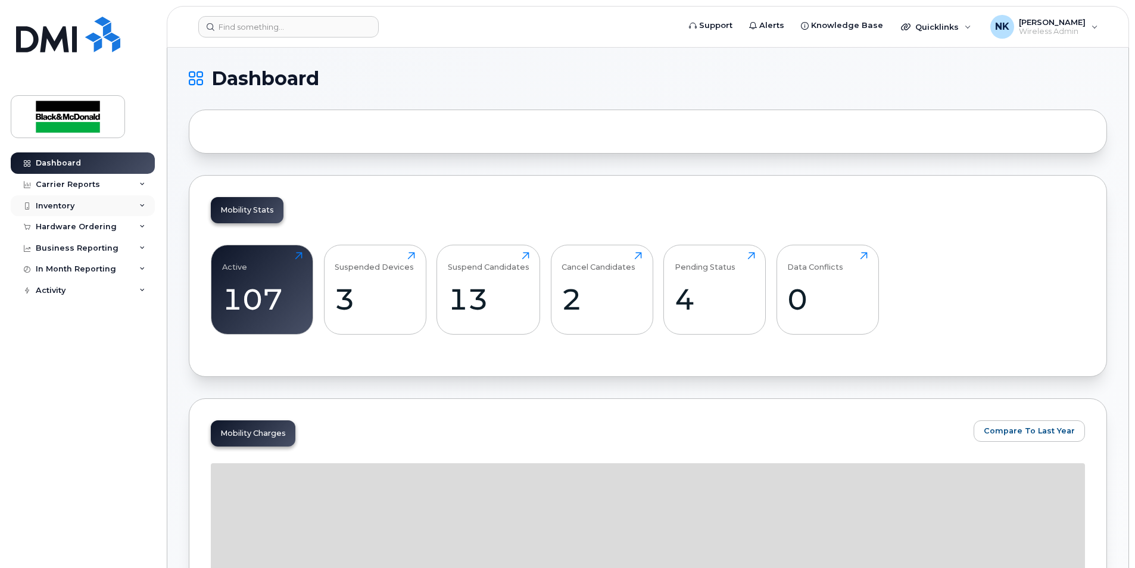
click at [63, 205] on div "Inventory" at bounding box center [55, 206] width 39 height 10
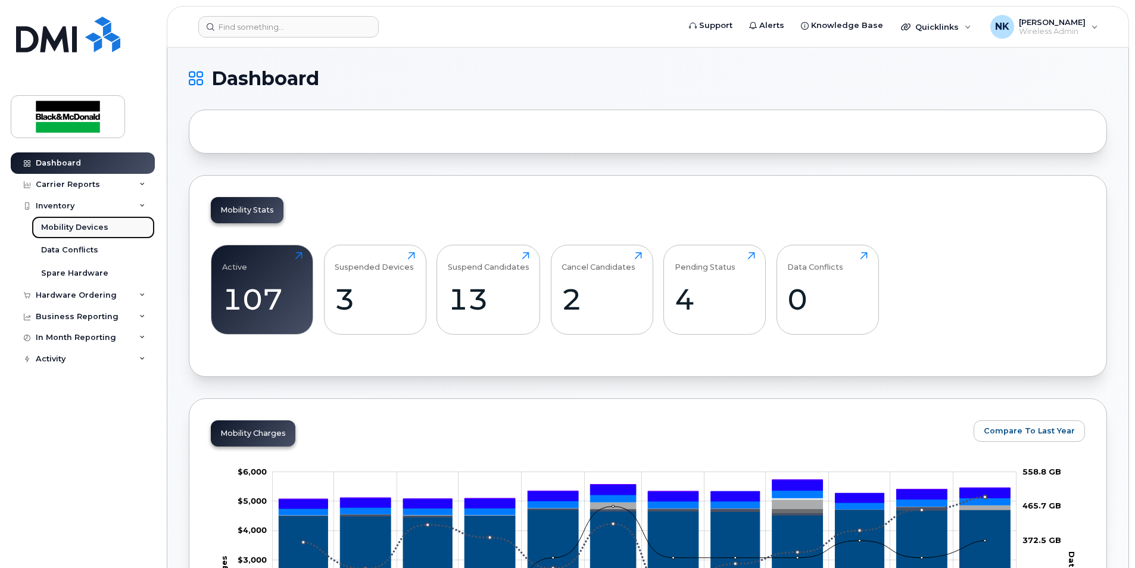
click at [69, 226] on div "Mobility Devices" at bounding box center [74, 227] width 67 height 11
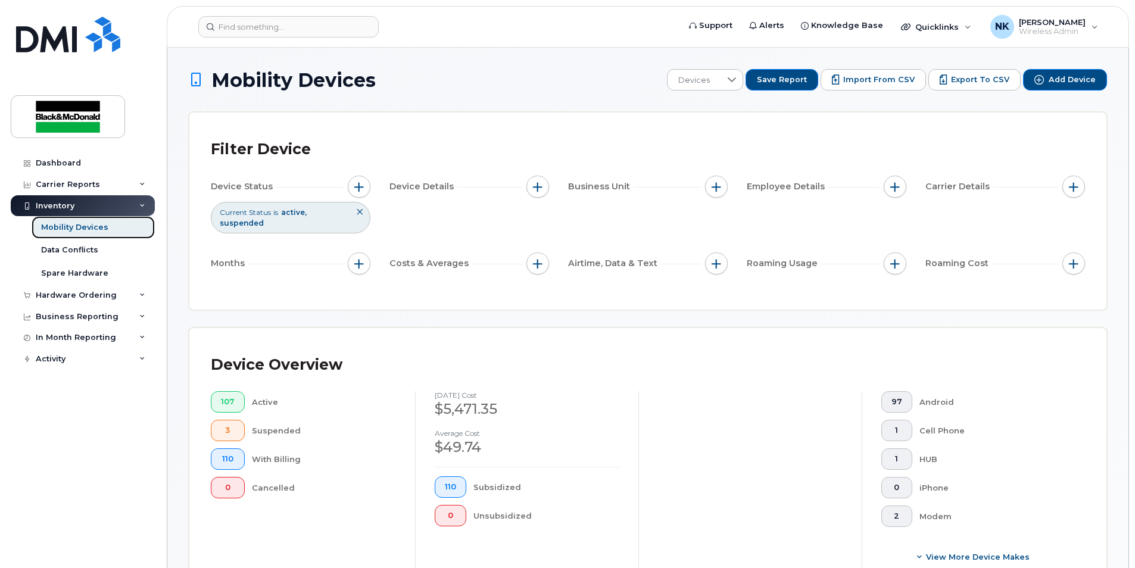
click at [68, 227] on div "Mobility Devices" at bounding box center [74, 227] width 67 height 11
click at [71, 225] on div "Mobility Devices" at bounding box center [74, 227] width 67 height 11
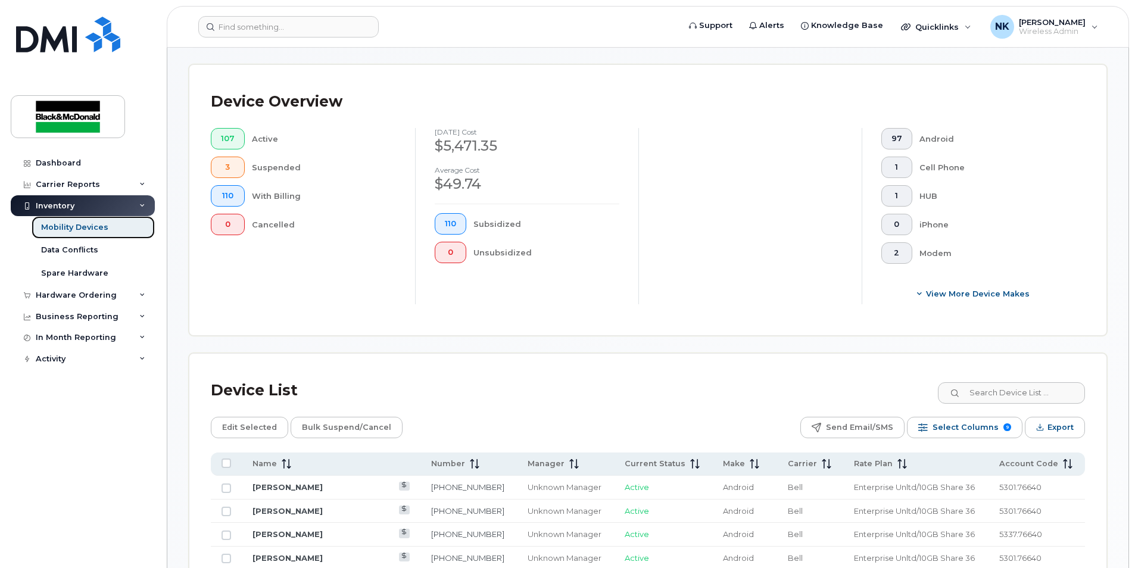
scroll to position [298, 0]
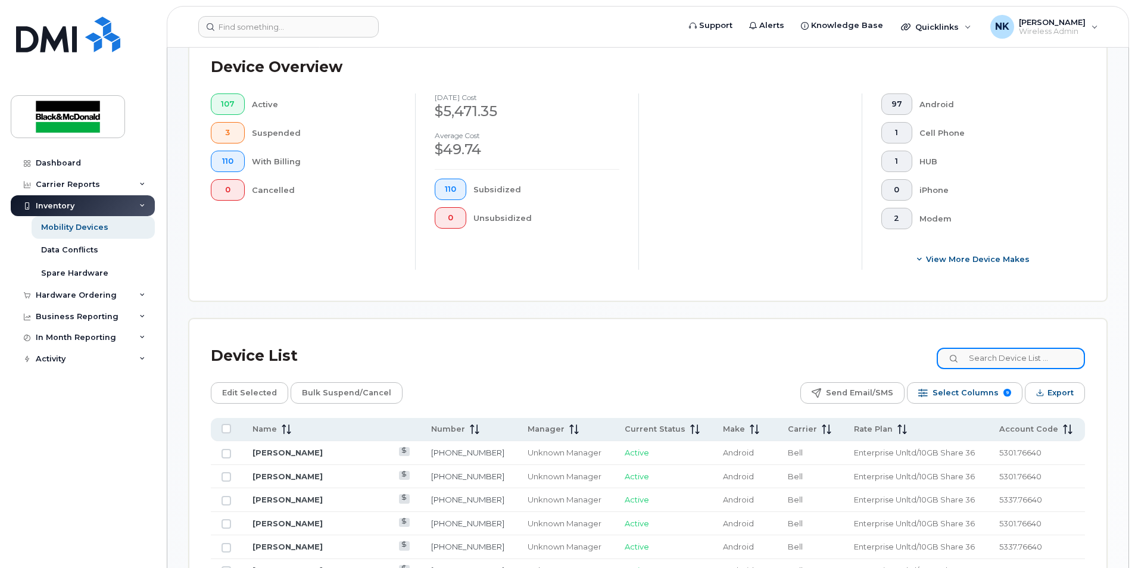
click at [1005, 363] on input at bounding box center [1011, 358] width 148 height 21
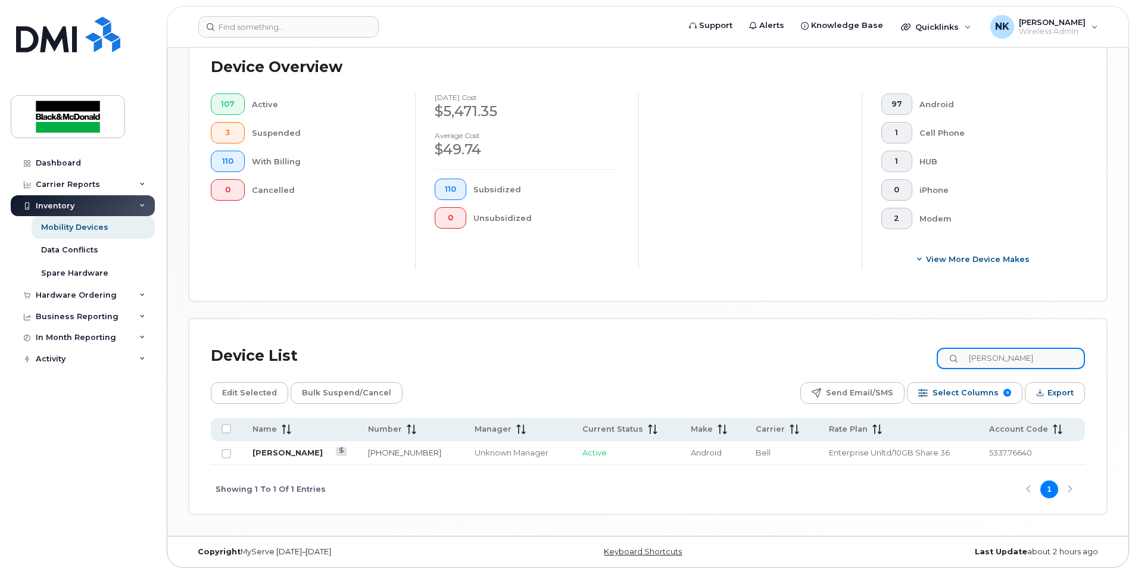
type input "[PERSON_NAME]"
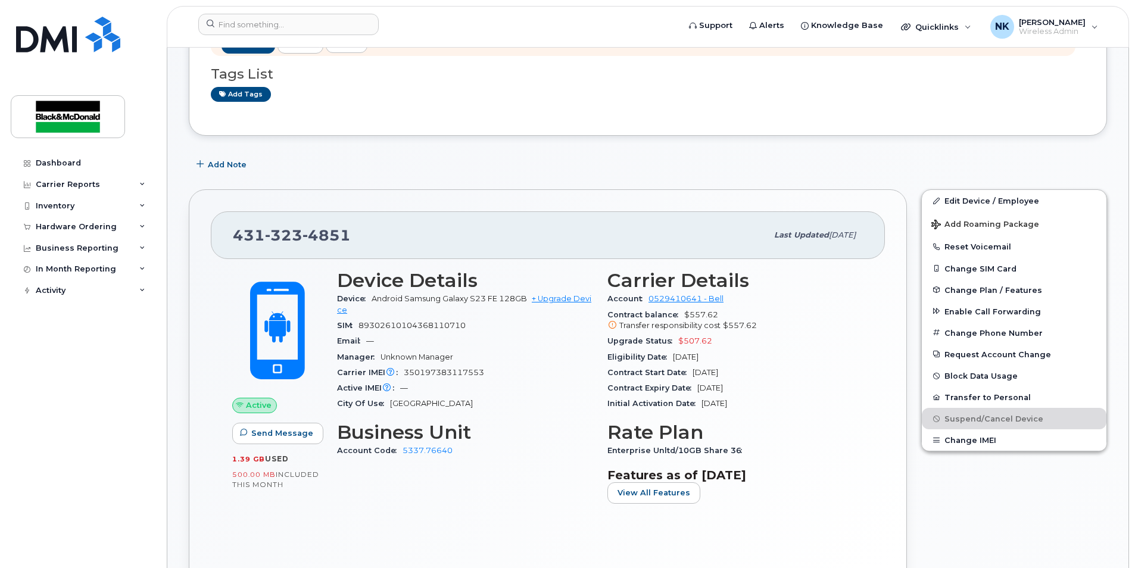
scroll to position [179, 0]
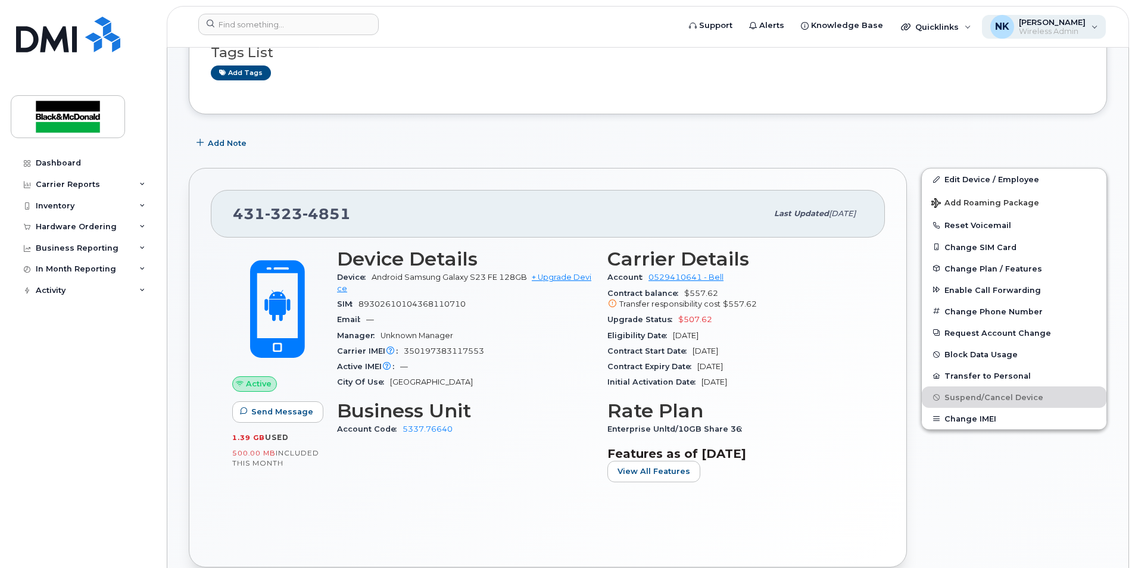
click at [1055, 27] on span "Wireless Admin" at bounding box center [1052, 32] width 67 height 10
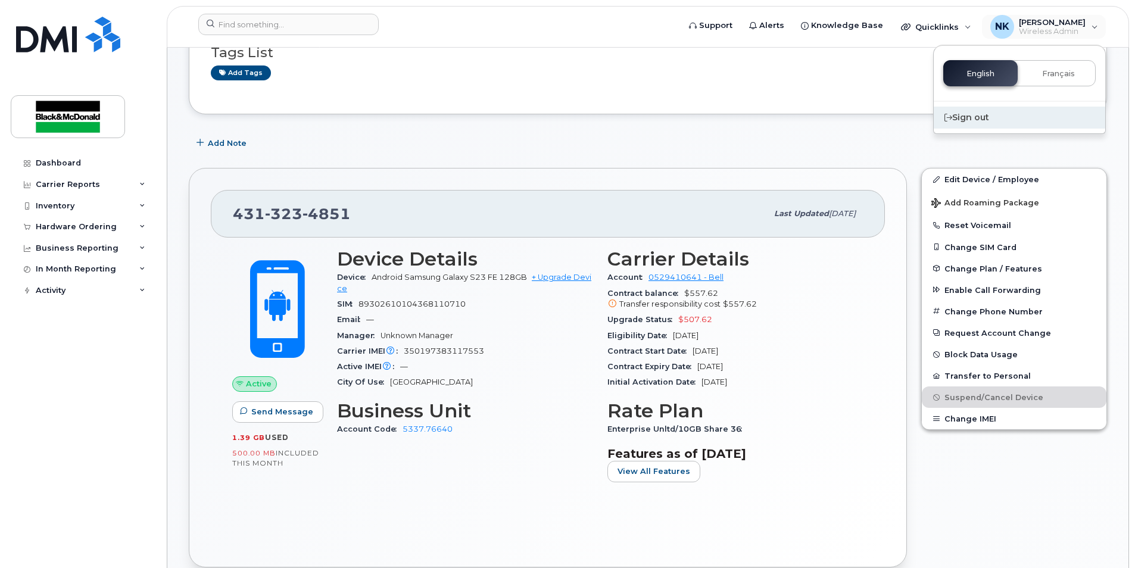
click at [965, 117] on div "Sign out" at bounding box center [1020, 118] width 172 height 22
